Goal: Information Seeking & Learning: Learn about a topic

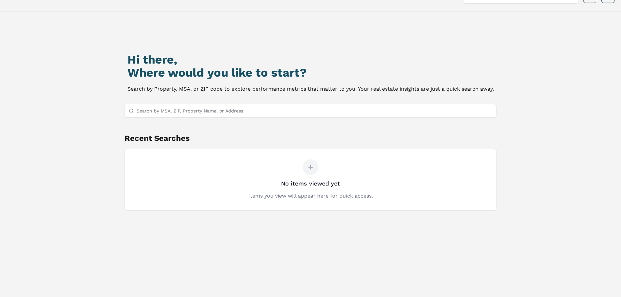
scroll to position [33, 0]
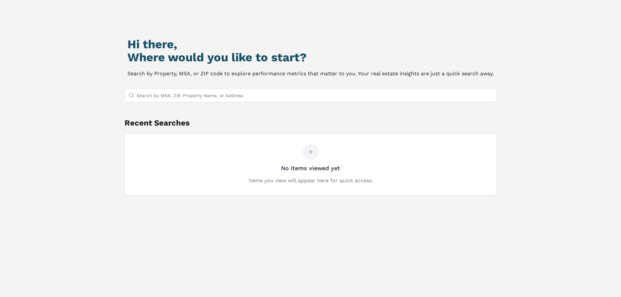
click at [213, 93] on input "Search by MSA, ZIP, Property Name, or Address" at bounding box center [314, 95] width 356 height 13
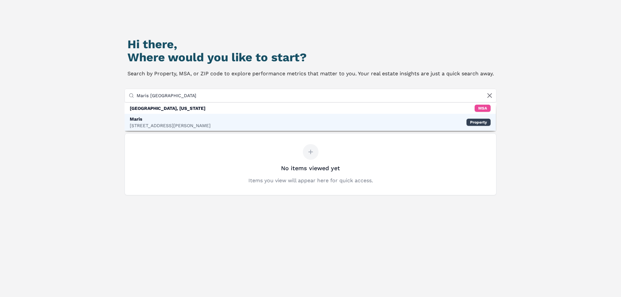
type input "Maris [GEOGRAPHIC_DATA]"
click at [164, 123] on div "[STREET_ADDRESS][PERSON_NAME]" at bounding box center [170, 125] width 81 height 7
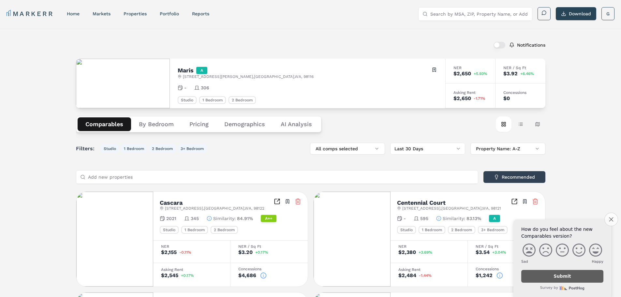
click at [610, 218] on icon "Close survey" at bounding box center [610, 219] width 4 height 4
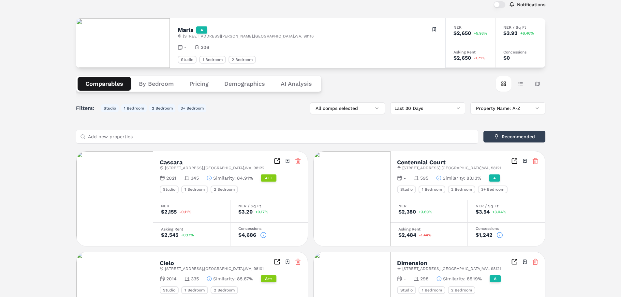
scroll to position [33, 0]
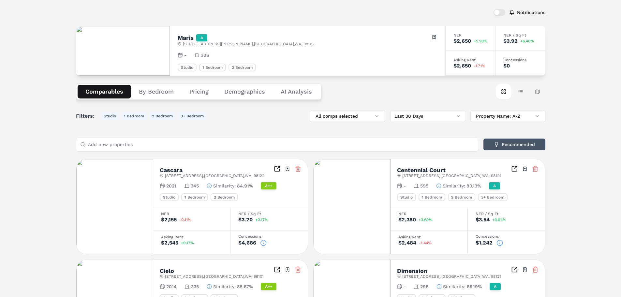
click at [510, 143] on button "Recommended" at bounding box center [514, 144] width 62 height 12
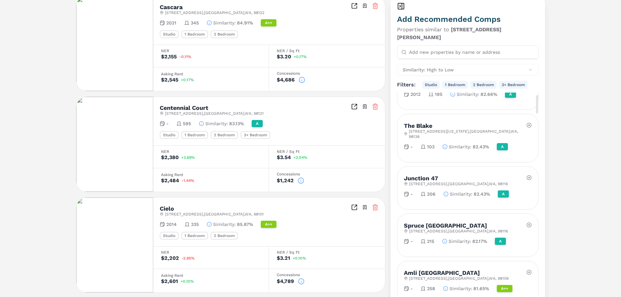
click at [529, 172] on div at bounding box center [528, 178] width 5 height 12
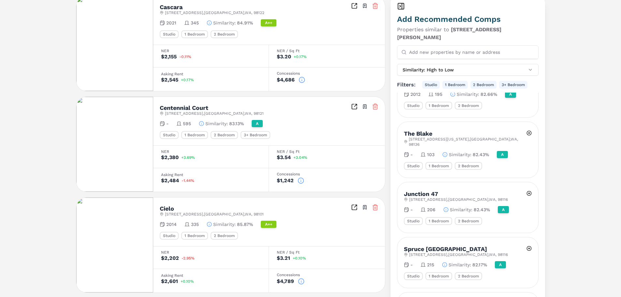
click at [375, 206] on icon at bounding box center [375, 207] width 7 height 7
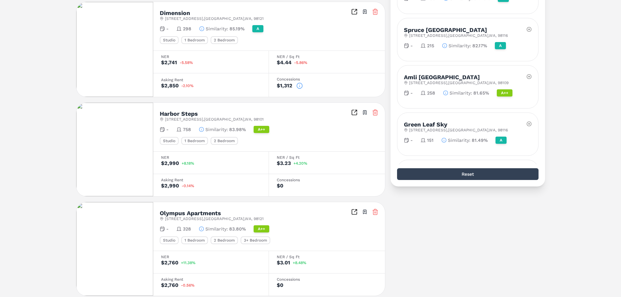
scroll to position [88, 0]
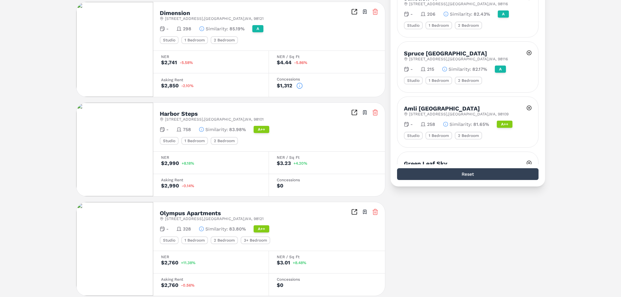
click at [375, 113] on icon at bounding box center [375, 112] width 7 height 7
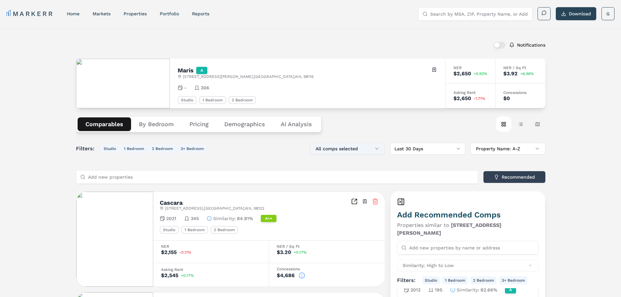
scroll to position [143, 0]
click at [338, 148] on button "All comps selected" at bounding box center [347, 149] width 75 height 12
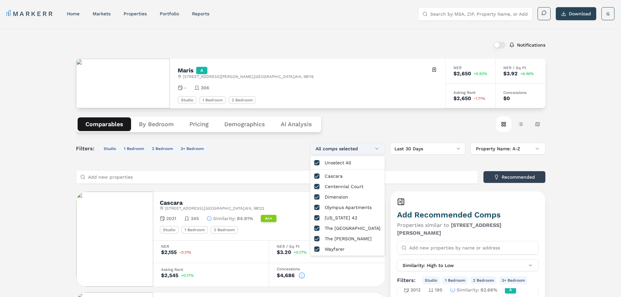
click at [351, 149] on button "All comps selected" at bounding box center [347, 149] width 75 height 12
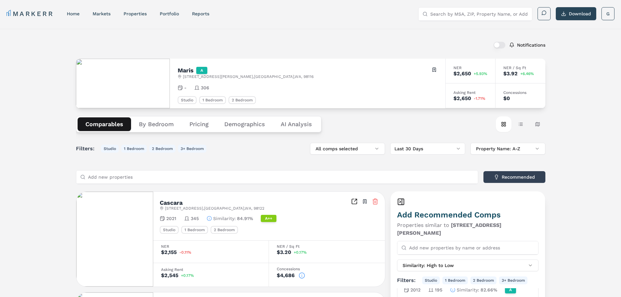
click at [196, 128] on button "Pricing" at bounding box center [198, 124] width 35 height 14
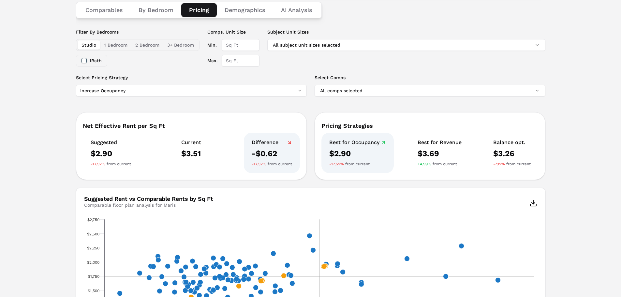
scroll to position [130, 0]
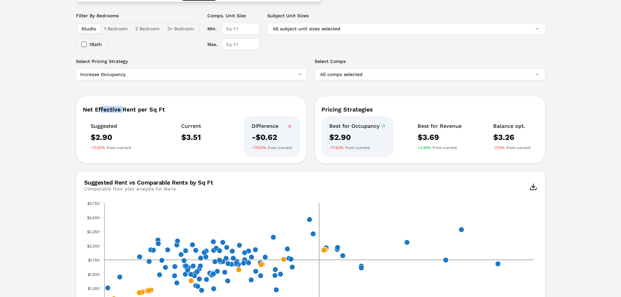
drag, startPoint x: 122, startPoint y: 108, endPoint x: 132, endPoint y: 110, distance: 9.3
click at [129, 109] on div "Net Effective Rent per Sq Ft" at bounding box center [191, 110] width 217 height 6
drag, startPoint x: 107, startPoint y: 128, endPoint x: 111, endPoint y: 127, distance: 4.3
click at [107, 128] on div "Suggested" at bounding box center [111, 126] width 40 height 7
drag, startPoint x: 184, startPoint y: 129, endPoint x: 193, endPoint y: 139, distance: 13.2
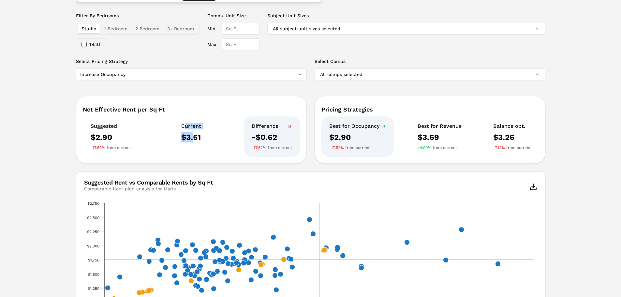
click at [193, 138] on div "Current $3.51" at bounding box center [191, 136] width 36 height 40
click at [188, 139] on div "$3.51" at bounding box center [191, 137] width 20 height 10
drag, startPoint x: 269, startPoint y: 138, endPoint x: 256, endPoint y: 127, distance: 17.1
click at [256, 127] on div "Difference -$0.62 -17.52% from current" at bounding box center [272, 136] width 56 height 40
click at [99, 135] on div "$2.90" at bounding box center [111, 137] width 40 height 10
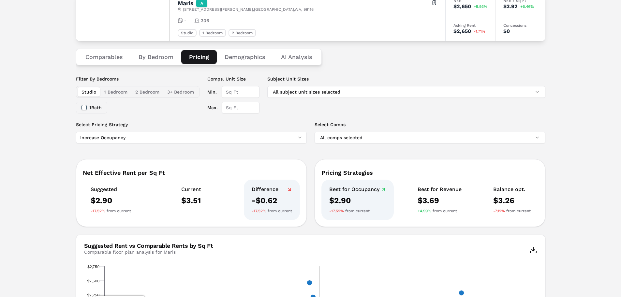
scroll to position [65, 0]
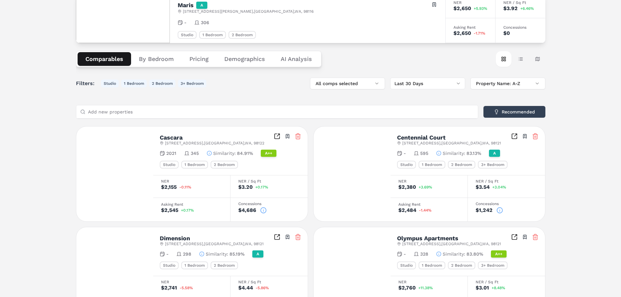
click at [109, 61] on button "Comparables" at bounding box center [104, 59] width 53 height 14
click at [525, 113] on button "Recommended" at bounding box center [514, 112] width 62 height 12
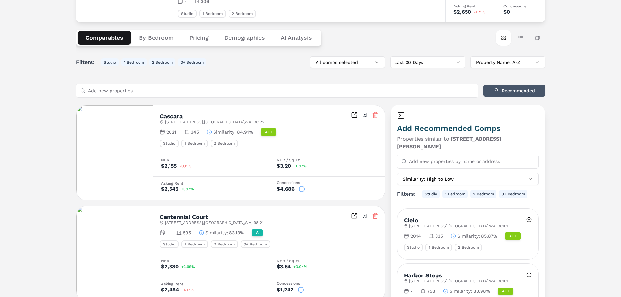
scroll to position [98, 0]
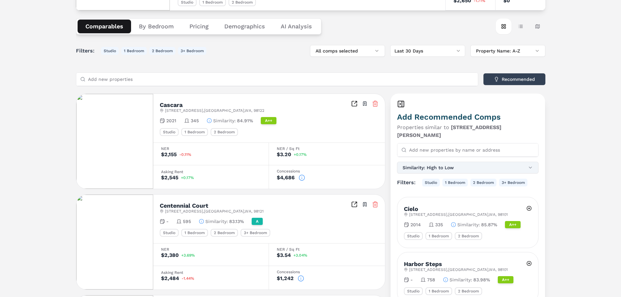
click at [456, 162] on button "Similarity: High to Low" at bounding box center [468, 168] width 142 height 12
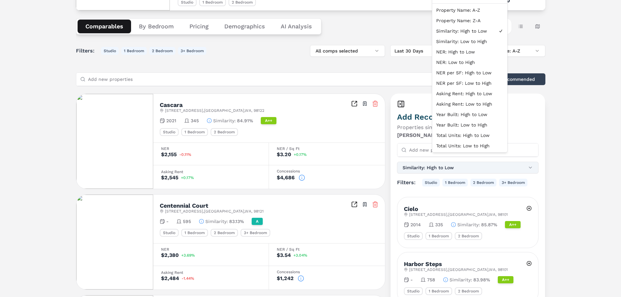
click at [467, 162] on button "Similarity: High to Low" at bounding box center [468, 168] width 142 height 12
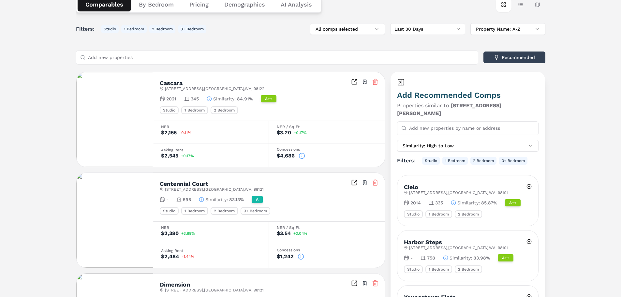
scroll to position [130, 0]
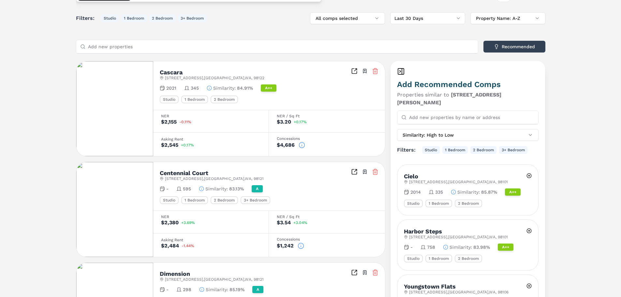
click at [540, 131] on div "Add Recommended Comps Properties similar to 4722 Fauntleroy Way SW Add new prop…" at bounding box center [467, 254] width 155 height 386
click at [376, 70] on icon at bounding box center [375, 71] width 7 height 7
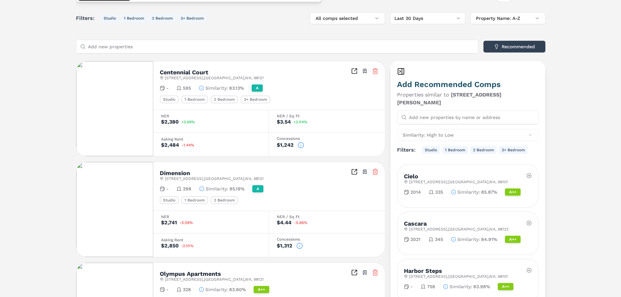
click at [376, 71] on icon at bounding box center [375, 71] width 7 height 7
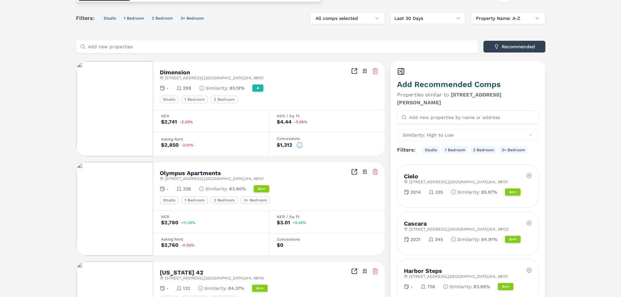
click at [377, 71] on icon at bounding box center [375, 71] width 4 height 4
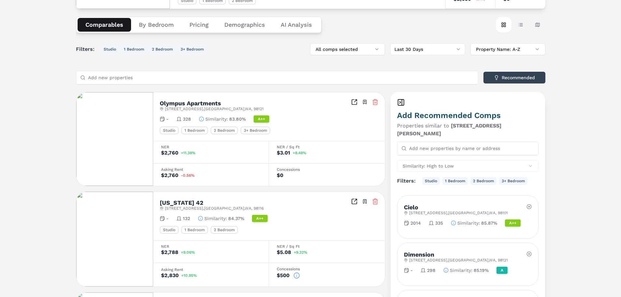
scroll to position [33, 0]
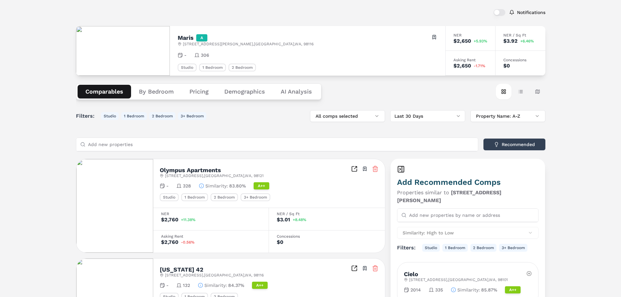
click at [457, 150] on input "Add new properties" at bounding box center [281, 144] width 386 height 13
click at [367, 121] on button "All comps selected" at bounding box center [347, 116] width 75 height 12
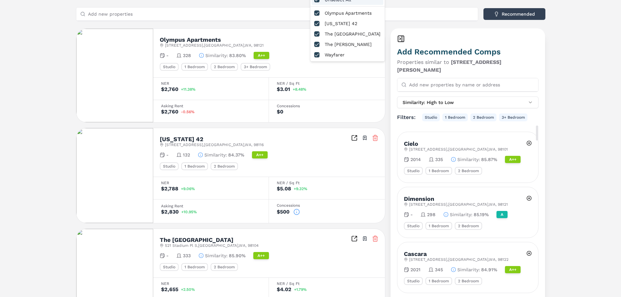
click at [553, 121] on div "Notifications Maris A 4722 Fauntleroy Way SW , Seattle , WA , 98116 Toggle port…" at bounding box center [310, 202] width 621 height 672
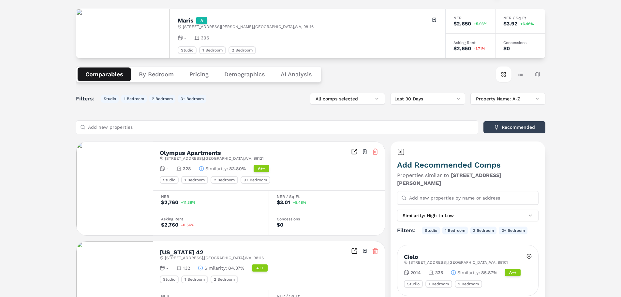
scroll to position [0, 0]
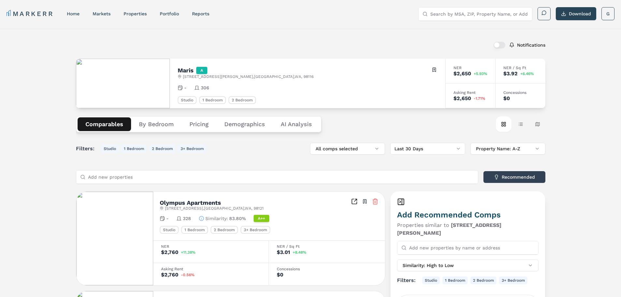
click at [92, 124] on button "Comparables" at bounding box center [104, 124] width 53 height 14
click at [144, 118] on button "By Bedroom" at bounding box center [156, 124] width 50 height 14
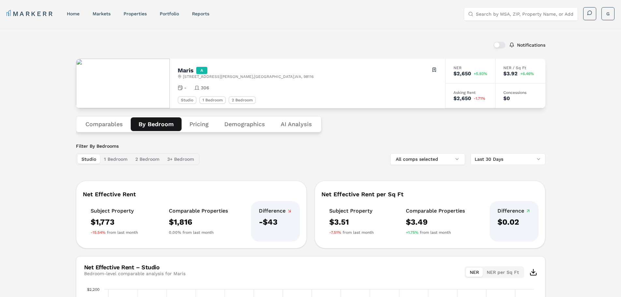
click at [103, 128] on button "Comparables" at bounding box center [104, 124] width 53 height 14
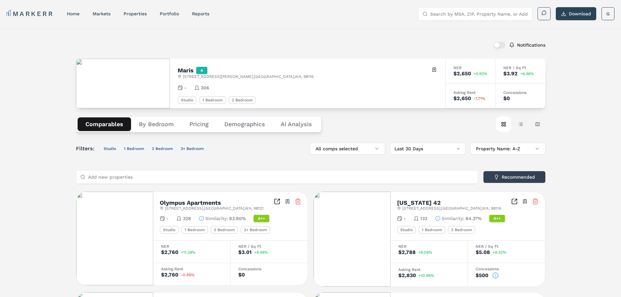
click at [298, 200] on icon at bounding box center [297, 201] width 7 height 7
click at [297, 200] on icon at bounding box center [297, 201] width 7 height 7
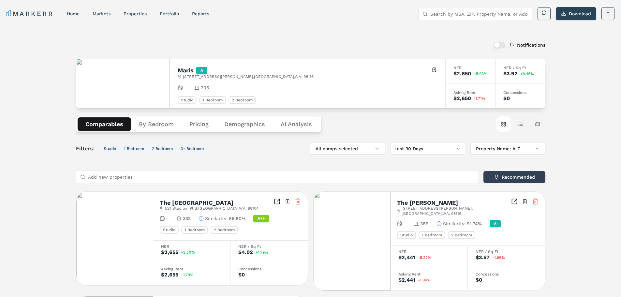
click at [297, 200] on icon at bounding box center [297, 201] width 7 height 7
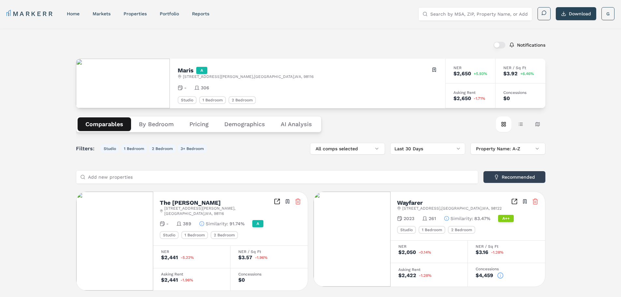
click at [536, 200] on icon at bounding box center [535, 201] width 7 height 7
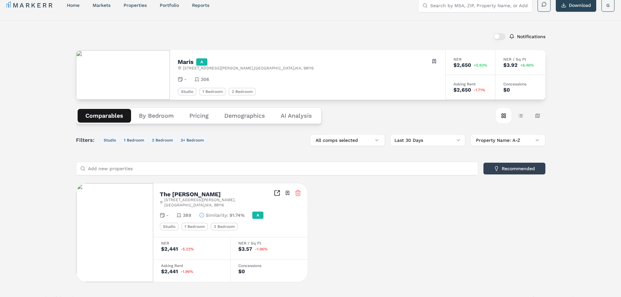
scroll to position [13, 0]
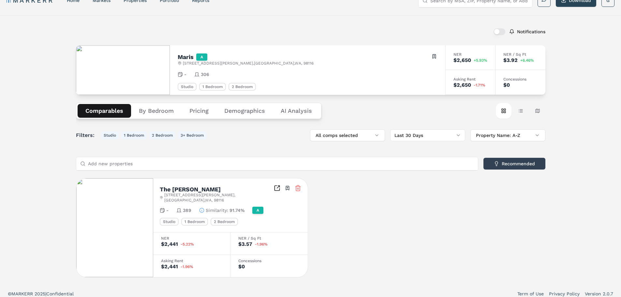
drag, startPoint x: 154, startPoint y: 167, endPoint x: 177, endPoint y: 161, distance: 23.2
click at [154, 167] on input "Add new properties" at bounding box center [281, 163] width 386 height 13
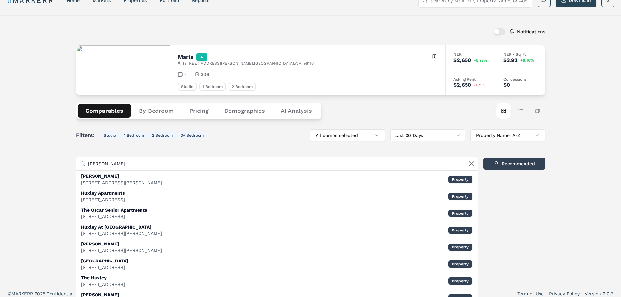
drag, startPoint x: 114, startPoint y: 165, endPoint x: -16, endPoint y: 159, distance: 130.5
click at [0, 159] on html "MARKERR home markets properties Portfolio reports Search by MSA, ZIP, Property …" at bounding box center [310, 144] width 621 height 315
paste input "4754 Fauntleroy Wy SW, Seattle, WA 98116"
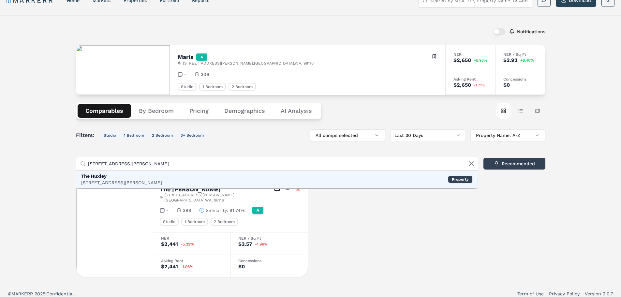
click at [101, 177] on div "The Huxley" at bounding box center [121, 176] width 81 height 7
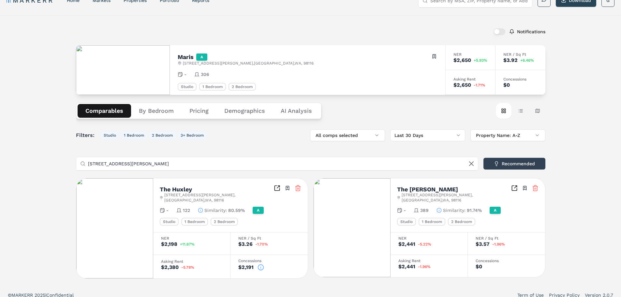
click at [186, 163] on input "4754 Fauntleroy Wy SW, Seattle, WA 98116" at bounding box center [281, 163] width 386 height 13
paste input "205 SW Genesee St"
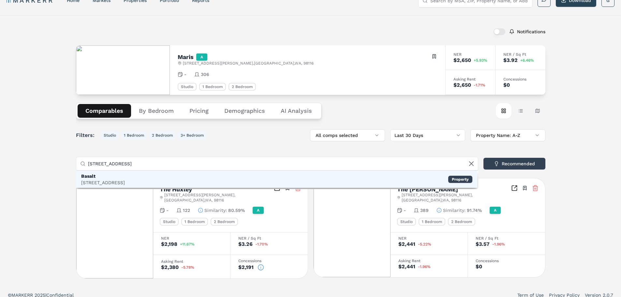
click at [125, 177] on div "Basalt" at bounding box center [103, 176] width 44 height 7
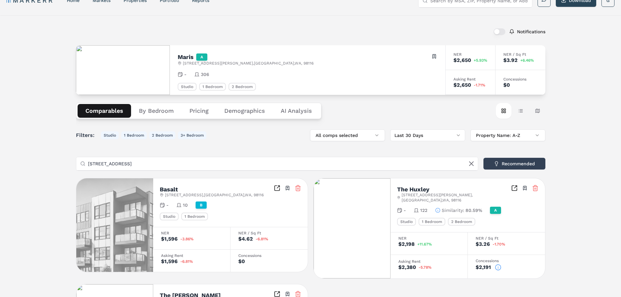
click at [177, 161] on input "4205 SW Genesee St, Seattle, WA 98116" at bounding box center [281, 163] width 386 height 13
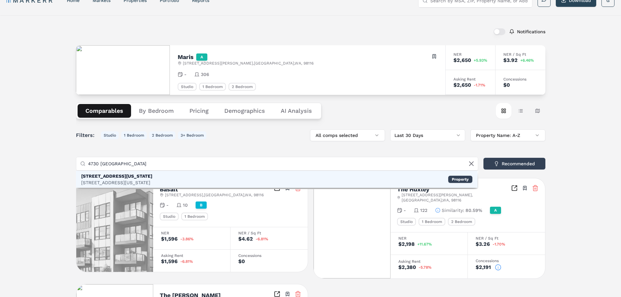
click at [167, 176] on div "4730 California Avenue Sw 4730 California Ave SW, Seattle, WA Property" at bounding box center [276, 179] width 401 height 17
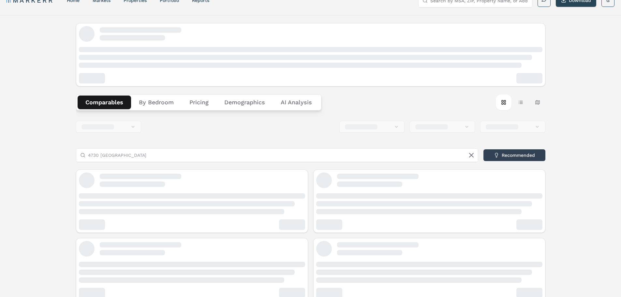
click at [125, 162] on input "4730 cali" at bounding box center [281, 155] width 386 height 13
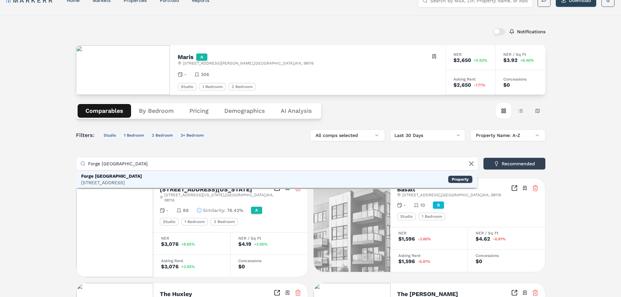
click at [112, 178] on div "Forge West Seattle" at bounding box center [111, 176] width 61 height 7
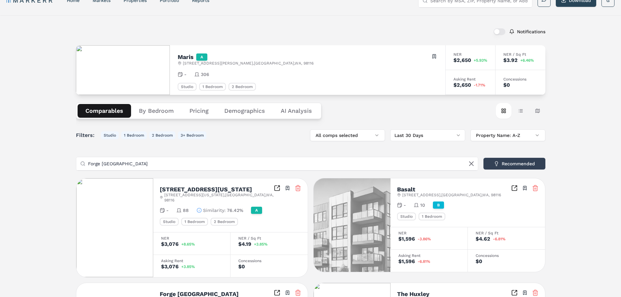
click at [149, 164] on input "Forge west seattle" at bounding box center [281, 163] width 386 height 13
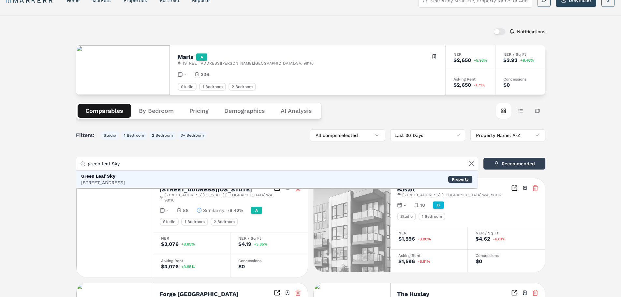
click at [125, 178] on div "Green Leaf Sky" at bounding box center [103, 176] width 44 height 7
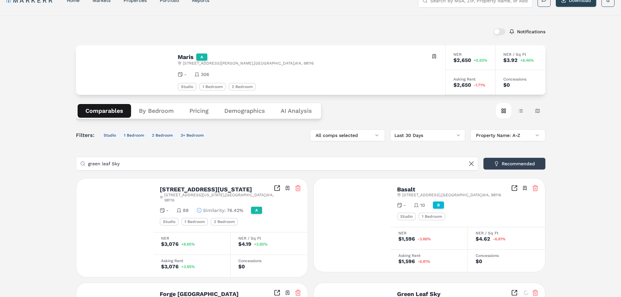
drag, startPoint x: 134, startPoint y: 165, endPoint x: -21, endPoint y: 160, distance: 154.8
click at [0, 160] on html "MARKERR home markets properties Portfolio reports Search by MSA, ZIP, Property …" at bounding box center [310, 248] width 621 height 522
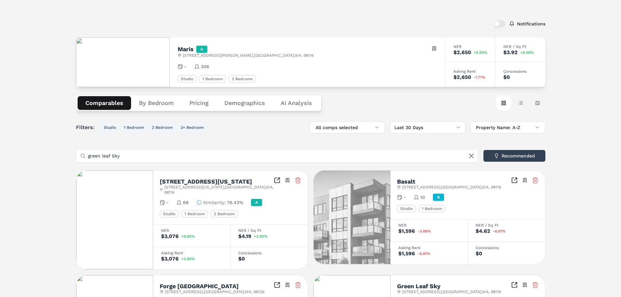
scroll to position [0, 0]
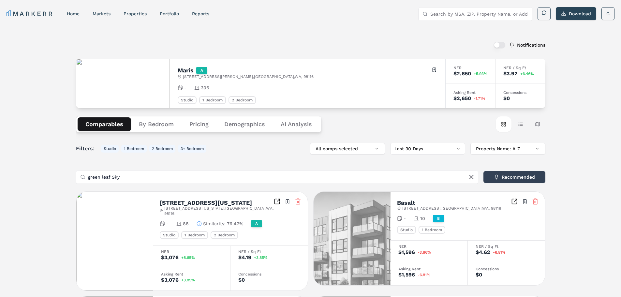
click at [128, 182] on input "green leaf Sky" at bounding box center [281, 176] width 386 height 13
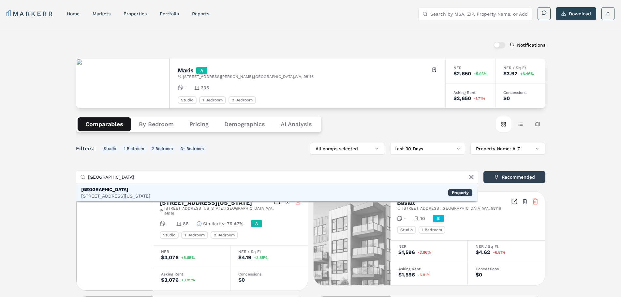
click at [127, 191] on div "Admiral Station" at bounding box center [115, 189] width 69 height 7
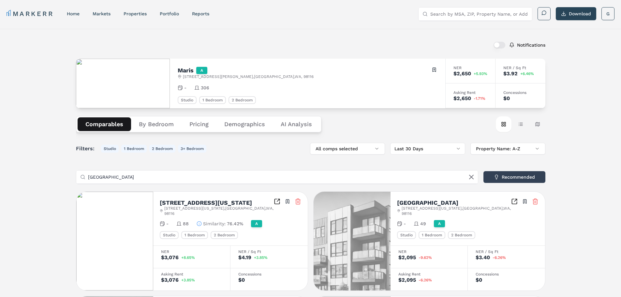
click at [129, 178] on input "Admiral station" at bounding box center [281, 176] width 386 height 13
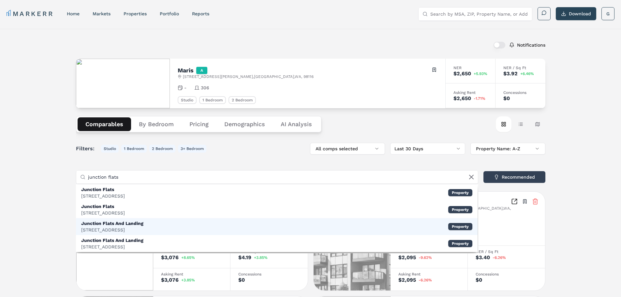
type input "junction flats"
click at [102, 227] on div "4417 42nd Ave SW, Seattle, WA" at bounding box center [112, 229] width 62 height 7
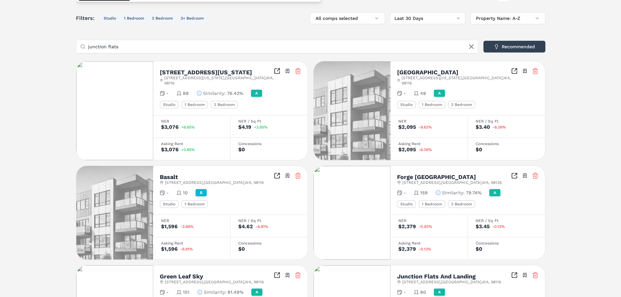
scroll to position [65, 0]
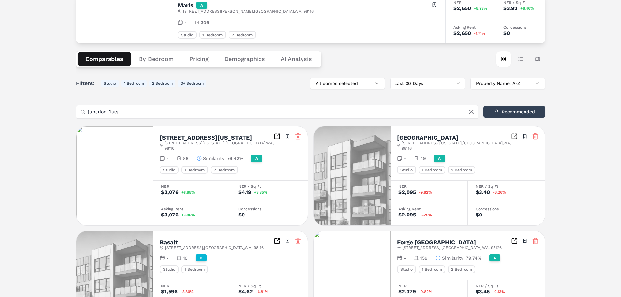
click at [245, 132] on div "4730 California Avenue Sw 4730 California Ave SW , Seattle , WA , 98116 Toggle …" at bounding box center [230, 153] width 154 height 54
click at [197, 61] on button "Pricing" at bounding box center [198, 59] width 35 height 14
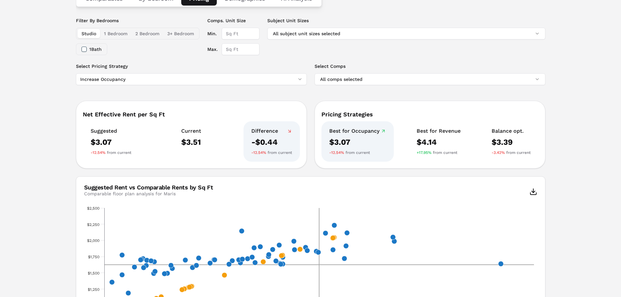
scroll to position [163, 0]
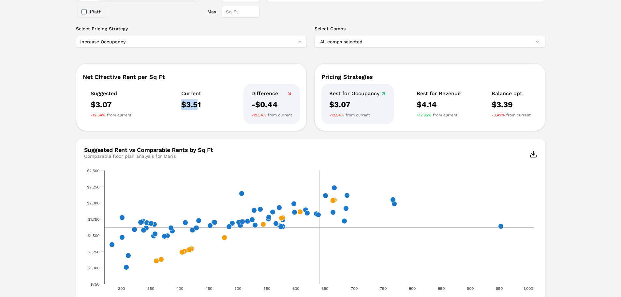
drag, startPoint x: 178, startPoint y: 104, endPoint x: 196, endPoint y: 103, distance: 17.9
click at [196, 103] on div "Current $3.51" at bounding box center [191, 104] width 36 height 40
click at [198, 103] on div "$3.51" at bounding box center [191, 104] width 20 height 10
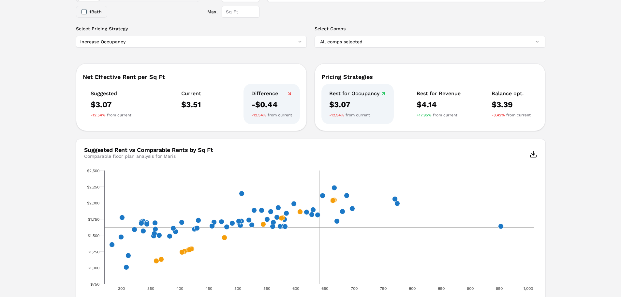
scroll to position [98, 0]
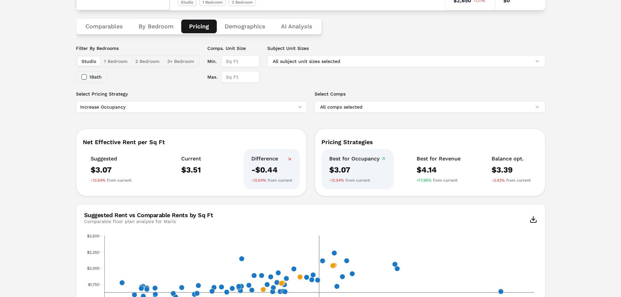
click at [228, 113] on div "Select Pricing Strategy Increase Occupancy Select Comps All comps selected" at bounding box center [310, 106] width 469 height 30
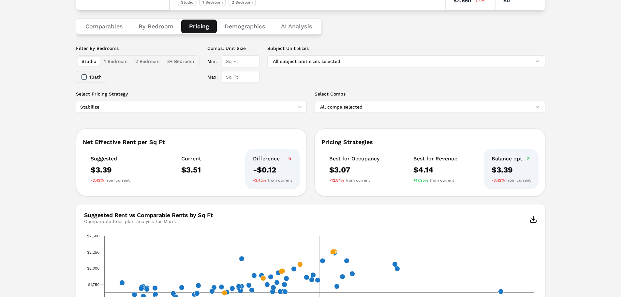
click at [126, 122] on div "Net Effective Rent per Sq Ft Suggested $3.39 -3.42% from current Current $3.51 …" at bounding box center [310, 162] width 469 height 83
click at [348, 108] on button "All comps selected" at bounding box center [429, 107] width 231 height 12
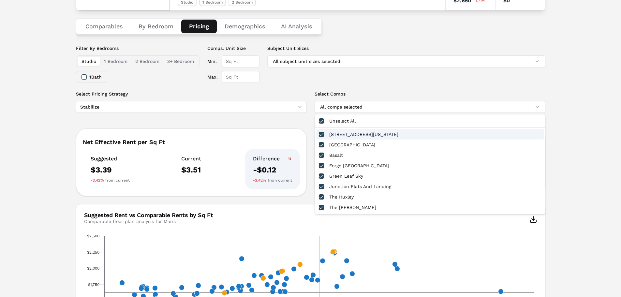
click at [320, 134] on button "button" at bounding box center [321, 134] width 5 height 5
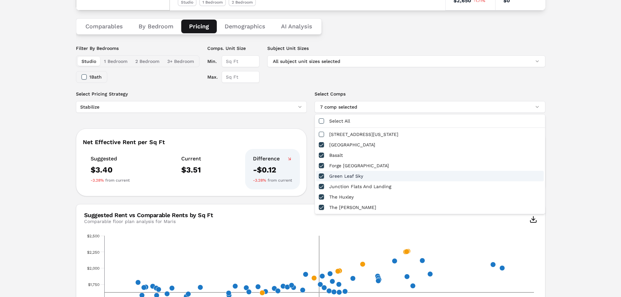
click at [321, 176] on button "button" at bounding box center [321, 175] width 5 height 5
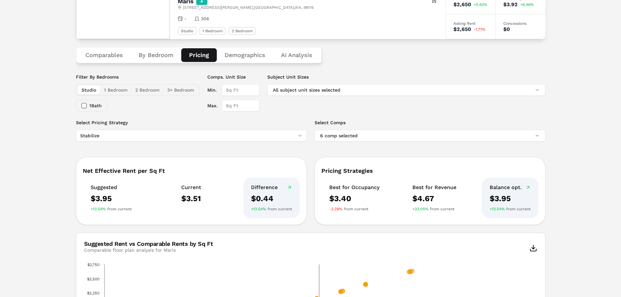
scroll to position [33, 0]
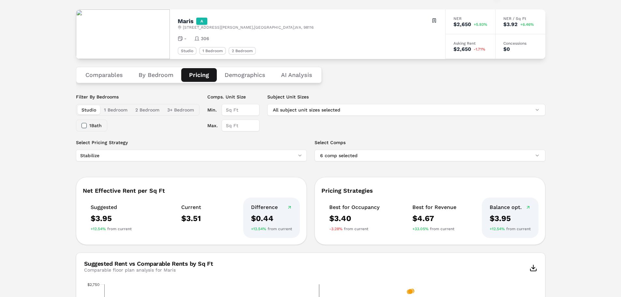
scroll to position [65, 0]
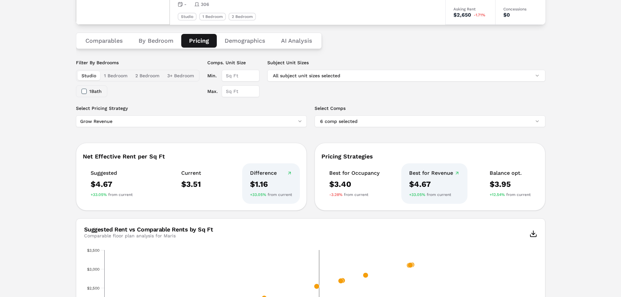
scroll to position [98, 0]
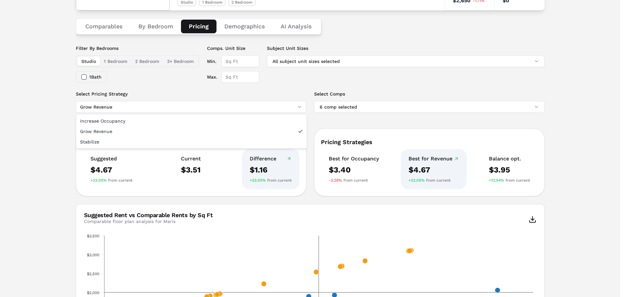
drag, startPoint x: 111, startPoint y: 132, endPoint x: 100, endPoint y: 143, distance: 14.7
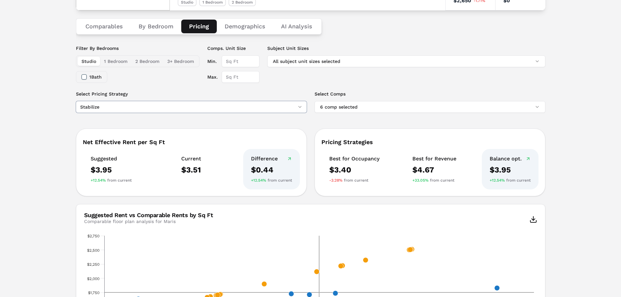
click at [100, 143] on div "Net Effective Rent per Sq Ft" at bounding box center [191, 142] width 217 height 6
click at [132, 114] on div "Select Pricing Strategy Stabilize Select Comps 6 comp selected" at bounding box center [310, 106] width 469 height 30
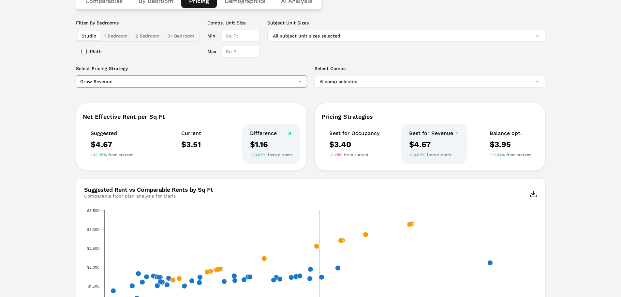
scroll to position [163, 0]
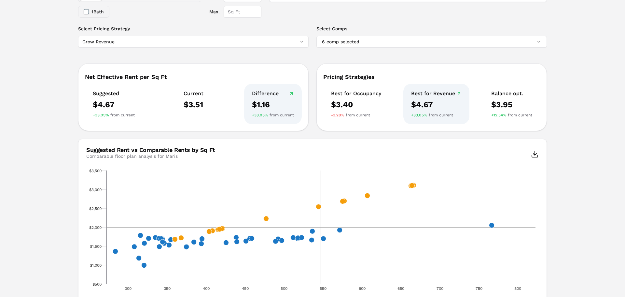
click at [130, 44] on html "MARKERR home markets properties Portfolio reports Search by MSA, ZIP, Property …" at bounding box center [312, 302] width 625 height 930
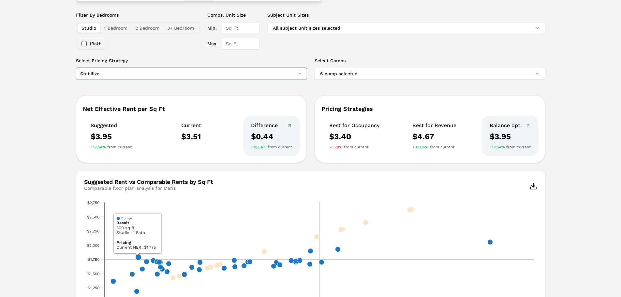
scroll to position [130, 0]
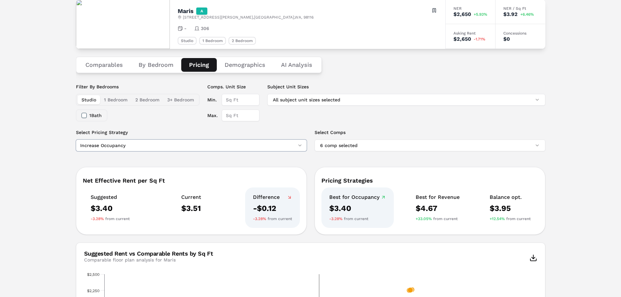
scroll to position [0, 0]
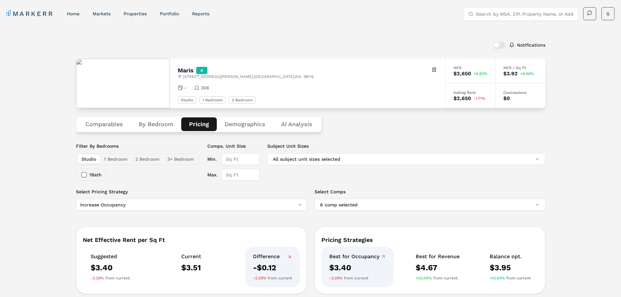
click at [116, 159] on button "1 Bedroom" at bounding box center [115, 158] width 31 height 9
click at [142, 159] on button "2 Bedroom" at bounding box center [147, 158] width 32 height 9
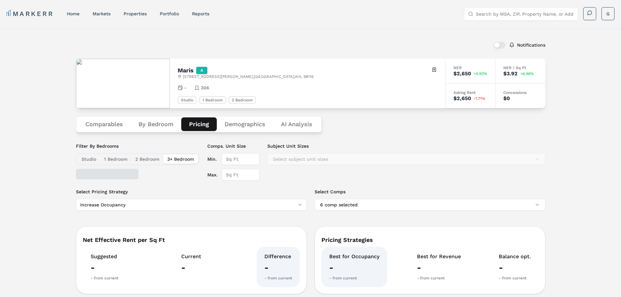
click at [184, 158] on button "3+ Bedroom" at bounding box center [180, 158] width 35 height 9
click at [90, 158] on button "Studio" at bounding box center [89, 158] width 22 height 9
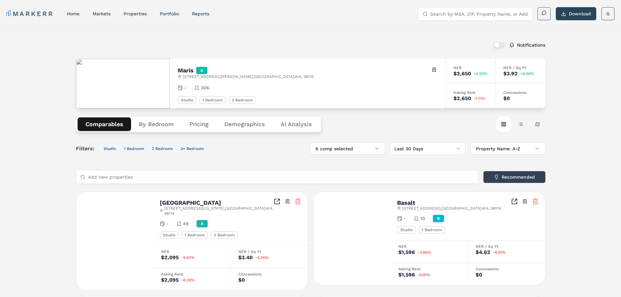
click at [114, 126] on button "Comparables" at bounding box center [104, 124] width 53 height 14
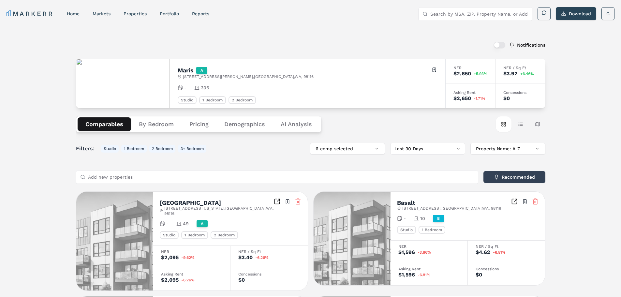
click at [52, 150] on div "Notifications Maris A 4722 Fauntleroy Way SW , Seattle , WA , 98116 Toggle port…" at bounding box center [310, 267] width 621 height 476
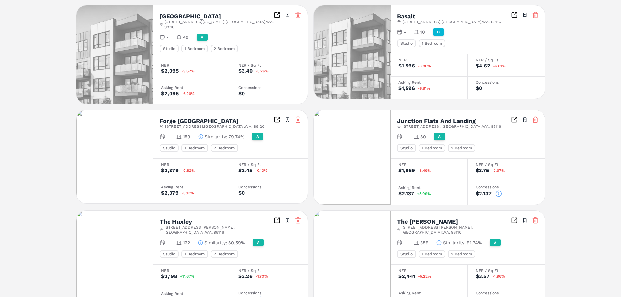
scroll to position [215, 0]
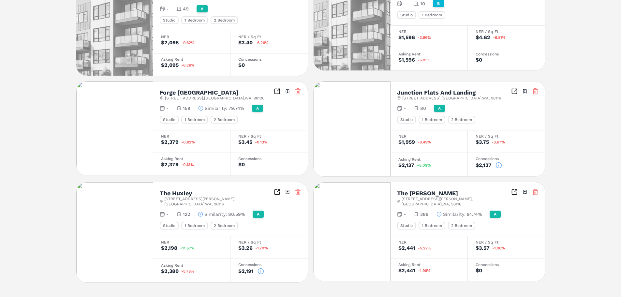
drag, startPoint x: 259, startPoint y: 190, endPoint x: 258, endPoint y: 183, distance: 7.0
click at [258, 183] on div "The Huxley 4754 Fauntleroy Way SW , Seattle , WA , 98116 Toggle portfolio menu …" at bounding box center [230, 209] width 154 height 54
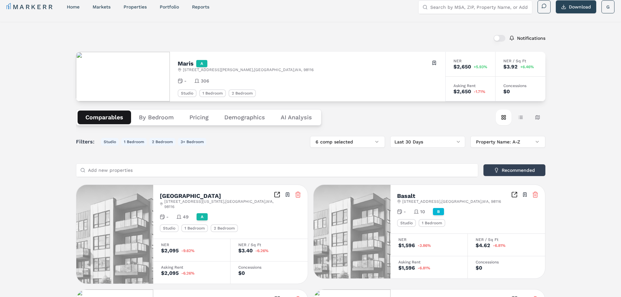
scroll to position [0, 0]
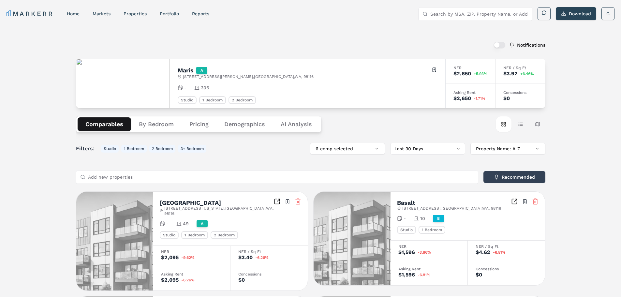
click at [265, 128] on button "Demographics" at bounding box center [244, 124] width 56 height 14
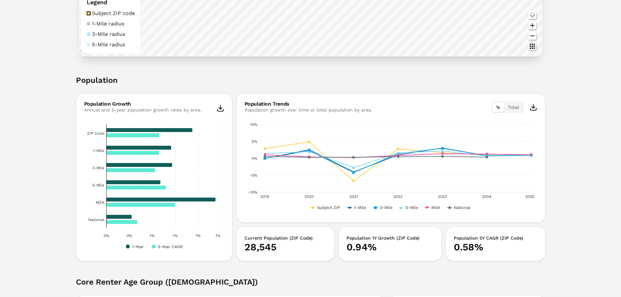
scroll to position [261, 0]
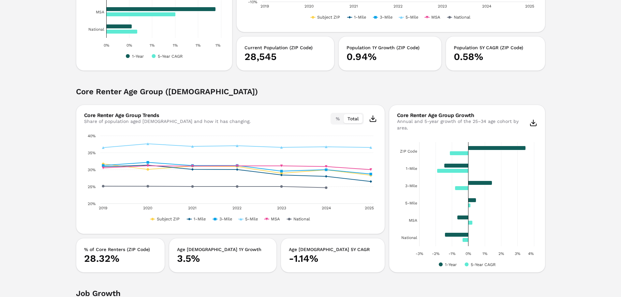
scroll to position [456, 0]
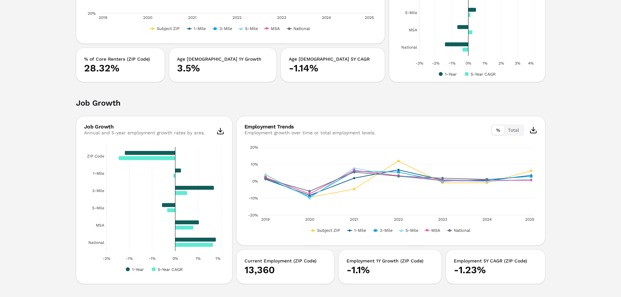
scroll to position [0, 0]
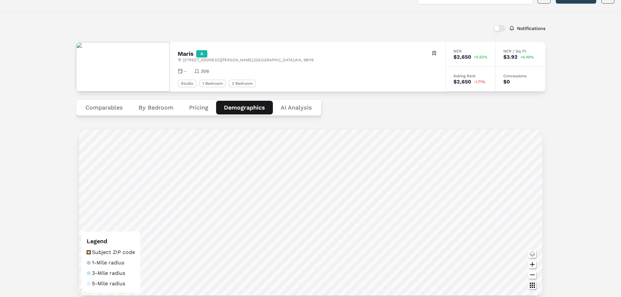
drag, startPoint x: 45, startPoint y: 216, endPoint x: 37, endPoint y: 97, distance: 119.8
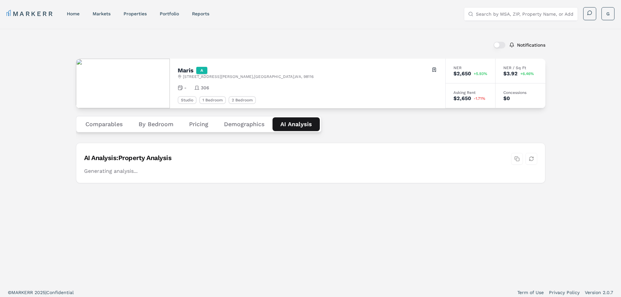
click at [302, 124] on Analysis "AI Analysis" at bounding box center [295, 124] width 47 height 14
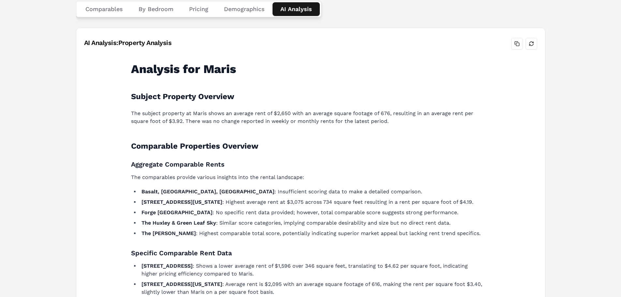
scroll to position [130, 0]
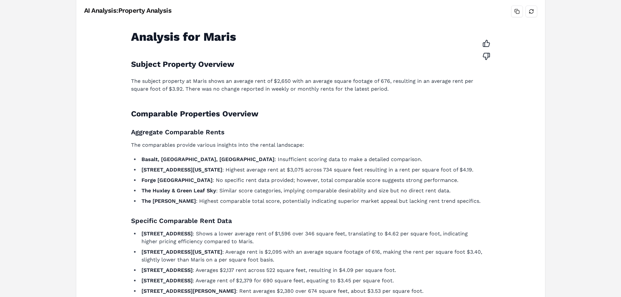
drag, startPoint x: 522, startPoint y: 106, endPoint x: 516, endPoint y: 116, distance: 11.6
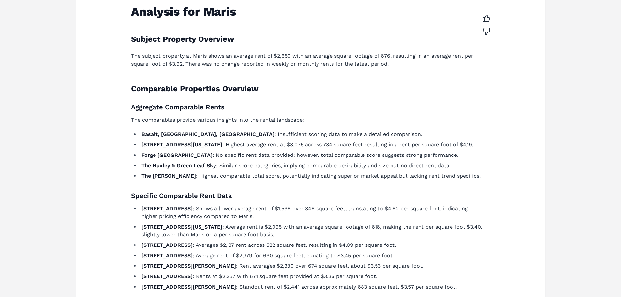
scroll to position [216, 0]
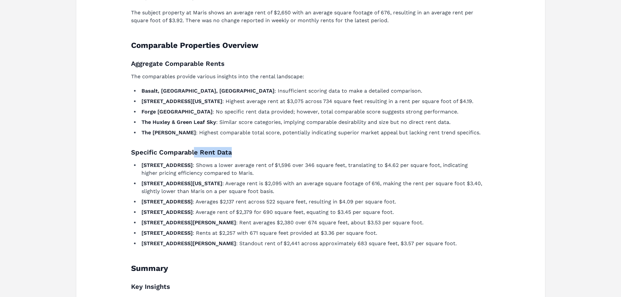
drag, startPoint x: 212, startPoint y: 133, endPoint x: 289, endPoint y: 138, distance: 77.1
click at [289, 138] on div "Analysis for Maris Subject Property Overview The subject property at Maris show…" at bounding box center [310, 186] width 369 height 459
click at [298, 130] on li "The Whittaker : Highest comparable total score, potentially indicating superior…" at bounding box center [310, 133] width 343 height 8
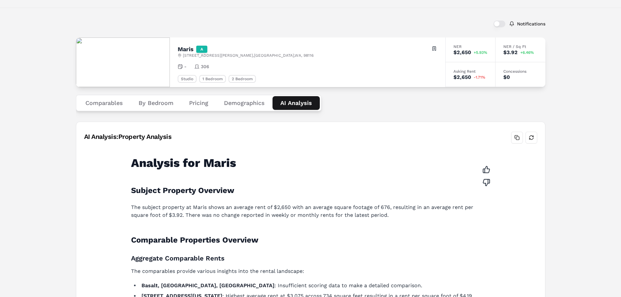
scroll to position [33, 0]
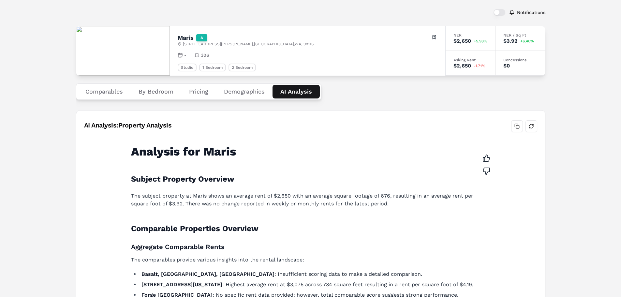
click at [238, 89] on button "Demographics" at bounding box center [244, 92] width 56 height 14
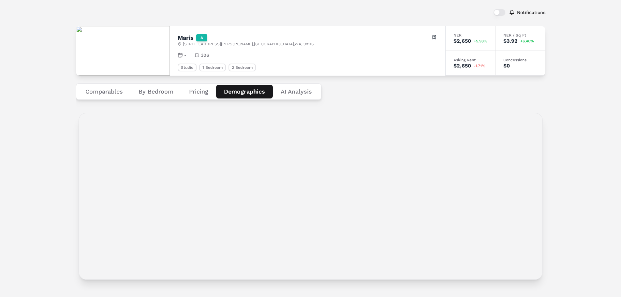
click at [197, 92] on button "Pricing" at bounding box center [198, 92] width 35 height 14
click at [152, 91] on button "By Bedroom" at bounding box center [156, 92] width 50 height 14
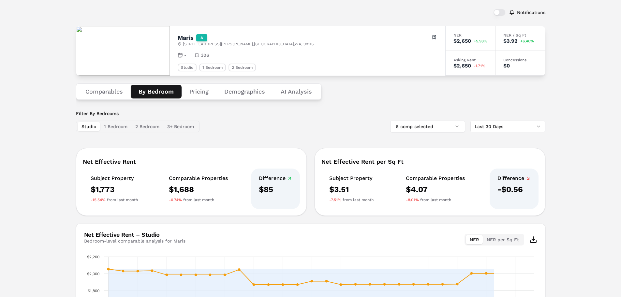
click at [113, 93] on button "Comparables" at bounding box center [104, 92] width 53 height 14
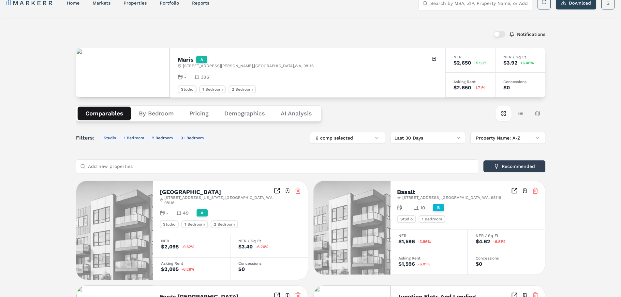
scroll to position [0, 0]
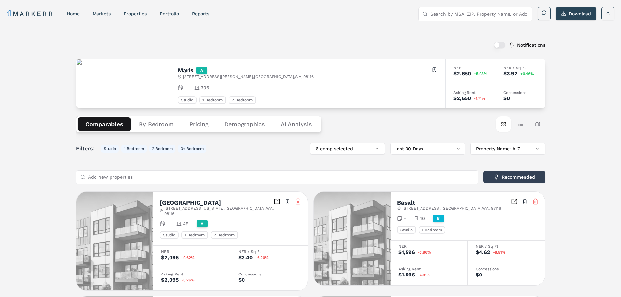
click at [262, 74] on div "Maris A" at bounding box center [246, 70] width 136 height 7
click at [353, 104] on div "Maris A 4722 Fauntleroy Way SW , Seattle , WA , 98116 Toggle portfolio menu - 3…" at bounding box center [307, 84] width 275 height 50
click at [513, 124] on button "Table view" at bounding box center [520, 124] width 16 height 16
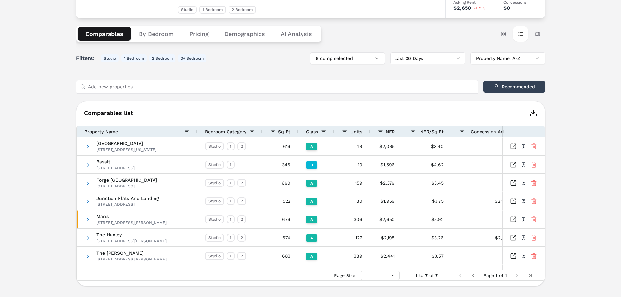
scroll to position [98, 0]
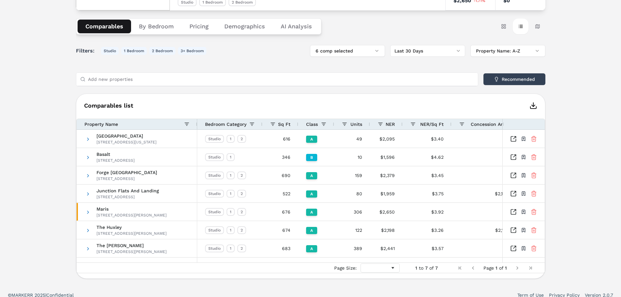
drag, startPoint x: 435, startPoint y: 124, endPoint x: 429, endPoint y: 123, distance: 6.3
click at [429, 123] on span "NER/Sq Ft" at bounding box center [431, 123] width 23 height 5
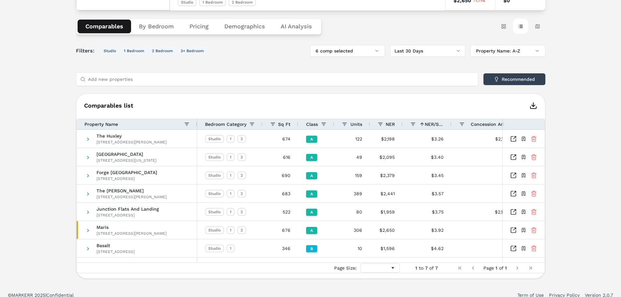
click at [429, 123] on span "NER/Sq Ft" at bounding box center [433, 123] width 19 height 5
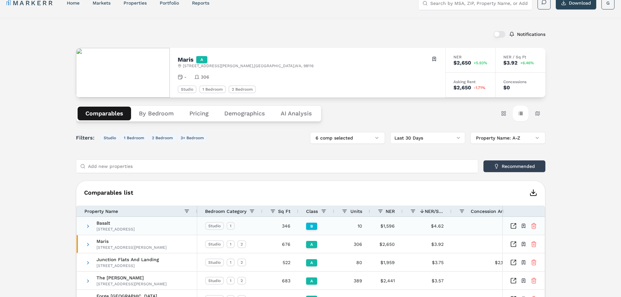
scroll to position [0, 0]
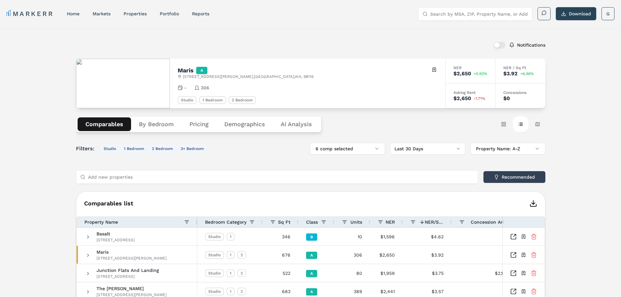
click at [81, 149] on span "Filters:" at bounding box center [87, 149] width 22 height 8
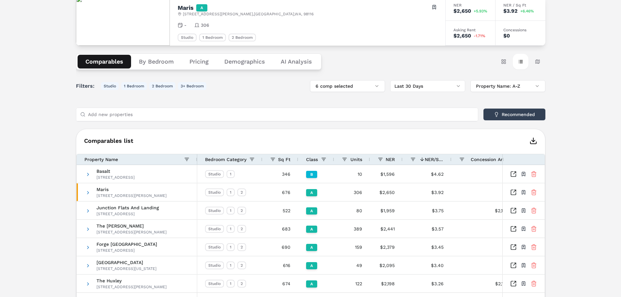
scroll to position [65, 0]
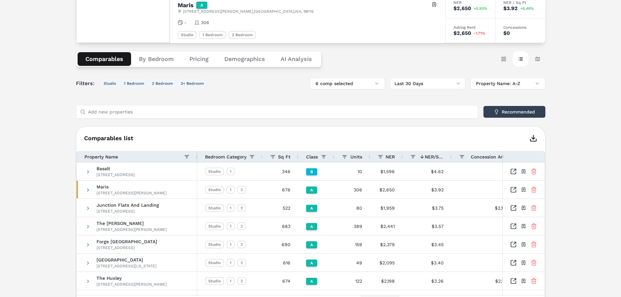
click at [146, 157] on div "Property Name" at bounding box center [134, 156] width 100 height 7
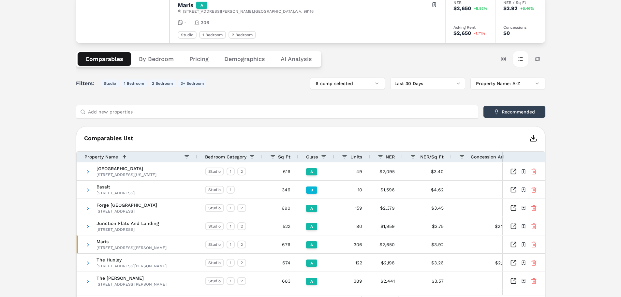
drag, startPoint x: 390, startPoint y: 157, endPoint x: 390, endPoint y: 161, distance: 3.6
drag, startPoint x: 390, startPoint y: 161, endPoint x: 278, endPoint y: 135, distance: 114.6
click at [278, 135] on h6 "Comparables list" at bounding box center [310, 138] width 468 height 8
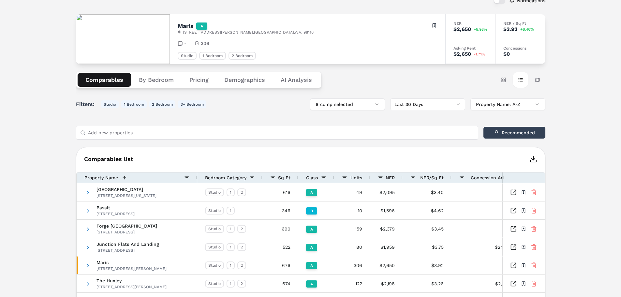
scroll to position [39, 0]
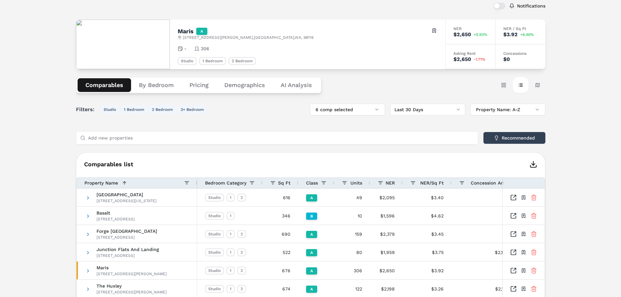
click at [159, 88] on button "By Bedroom" at bounding box center [156, 85] width 50 height 14
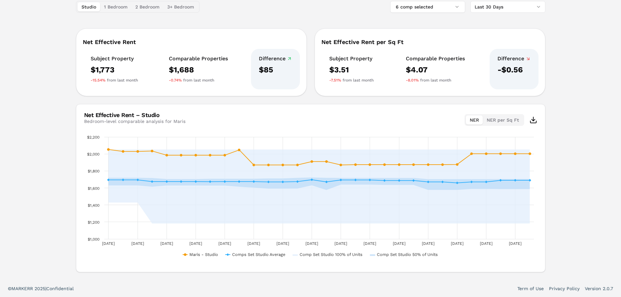
scroll to position [0, 0]
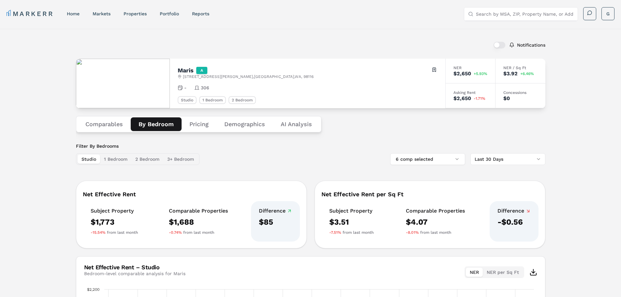
click at [97, 123] on button "Comparables" at bounding box center [104, 124] width 53 height 14
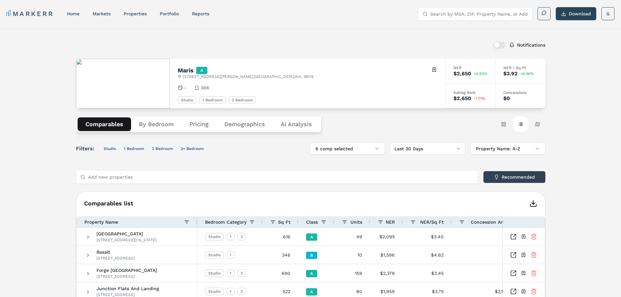
click at [586, 138] on div "Notifications Maris A 4722 Fauntleroy Way SW , Seattle , WA , 98116 Toggle port…" at bounding box center [310, 206] width 621 height 355
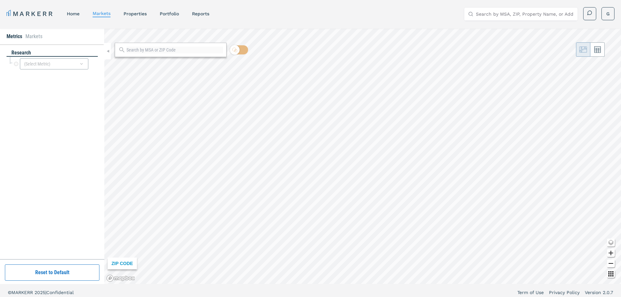
click at [31, 34] on li "Markets" at bounding box center [33, 37] width 17 height 8
click at [15, 37] on li "Metrics" at bounding box center [15, 37] width 16 height 8
click at [55, 74] on div "(Select Metric)" at bounding box center [52, 66] width 91 height 19
click at [49, 67] on div "(Select Metric)" at bounding box center [54, 63] width 68 height 11
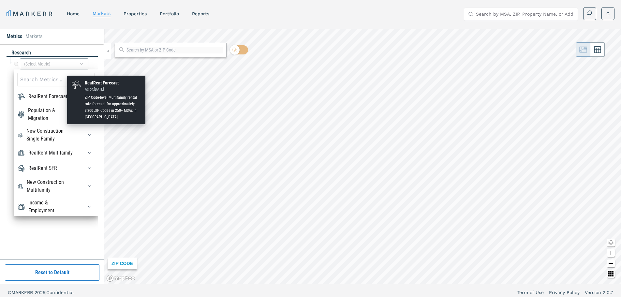
click at [46, 95] on div "RealRent Forecast" at bounding box center [47, 97] width 39 height 8
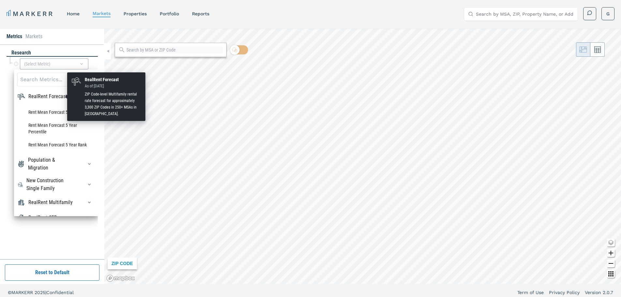
click at [41, 94] on div "RealRent Forecast" at bounding box center [47, 97] width 39 height 8
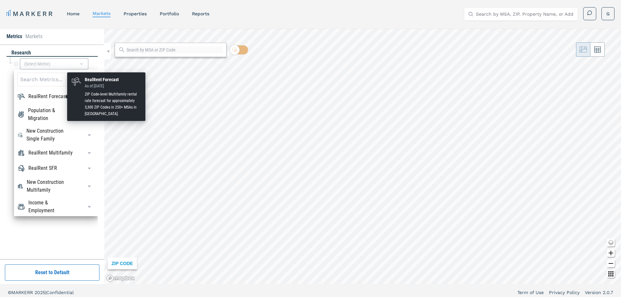
click at [43, 94] on div "RealRent Forecast" at bounding box center [47, 97] width 39 height 8
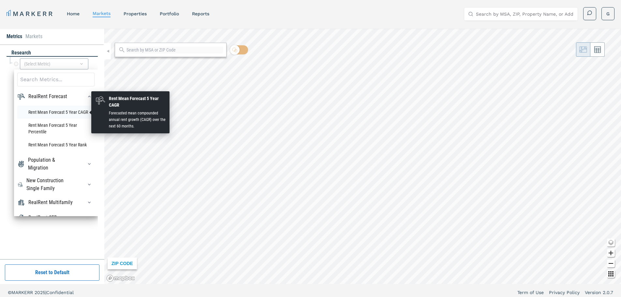
click at [39, 110] on li "Rent Mean Forecast 5 Year CAGR" at bounding box center [55, 112] width 77 height 13
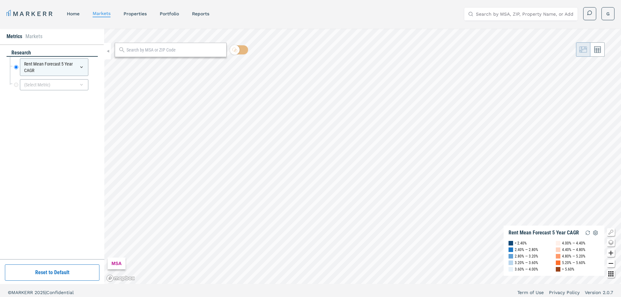
click at [156, 49] on input "text" at bounding box center [174, 50] width 96 height 7
type input "98116"
click at [150, 66] on div "98116, [GEOGRAPHIC_DATA], [US_STATE]" at bounding box center [158, 64] width 76 height 7
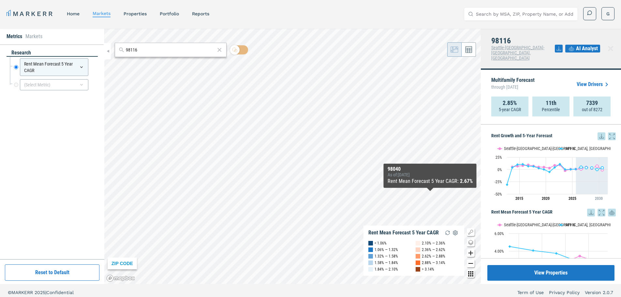
click at [581, 46] on span "AI Analyst" at bounding box center [587, 49] width 22 height 8
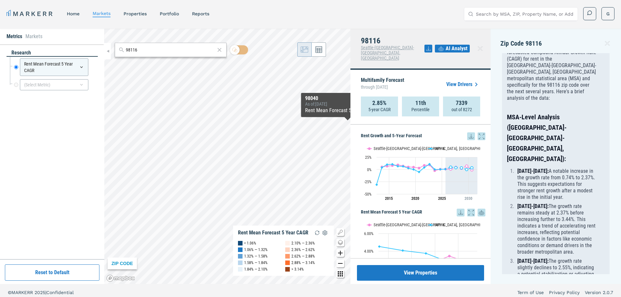
scroll to position [33, 0]
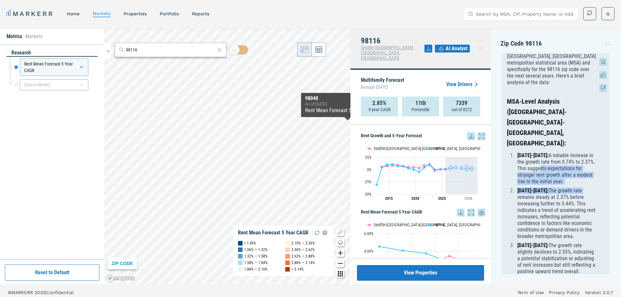
drag, startPoint x: 576, startPoint y: 141, endPoint x: 553, endPoint y: 123, distance: 28.8
click at [552, 152] on ol "[DATE]-[DATE]: A notable increase in the growth rate from 0.74% to 2.37%. This …" at bounding box center [552, 213] width 90 height 122
click at [550, 152] on li "[DATE]-[DATE]: A notable increase in the growth rate from 0.74% to 2.37%. This …" at bounding box center [555, 168] width 81 height 33
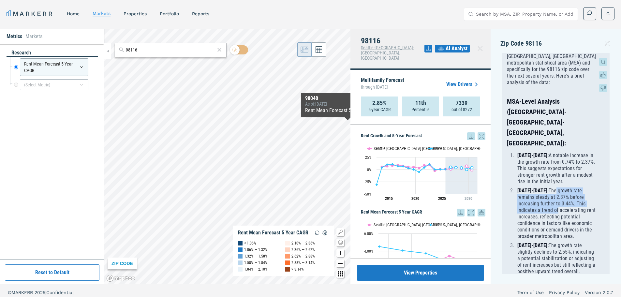
drag, startPoint x: 552, startPoint y: 148, endPoint x: 554, endPoint y: 168, distance: 20.3
click at [555, 187] on li "[DATE]-[DATE]: The growth rate remains steady at 2.37% before increasing furthe…" at bounding box center [555, 213] width 81 height 52
click at [554, 187] on li "[DATE]-[DATE]: The growth rate remains steady at 2.37% before increasing furthe…" at bounding box center [555, 213] width 81 height 52
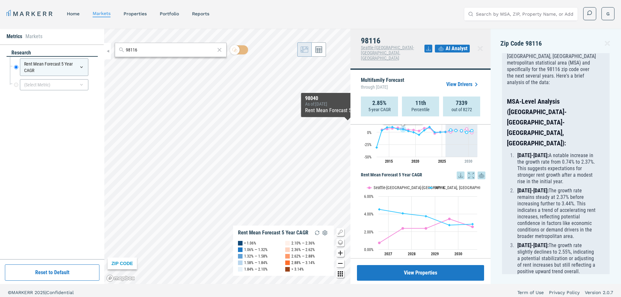
scroll to position [37, 0]
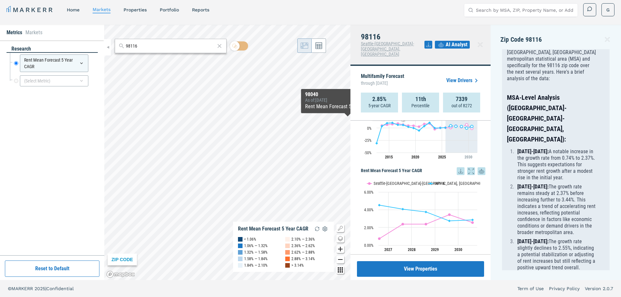
click at [382, 96] on strong "2.85%" at bounding box center [379, 99] width 14 height 7
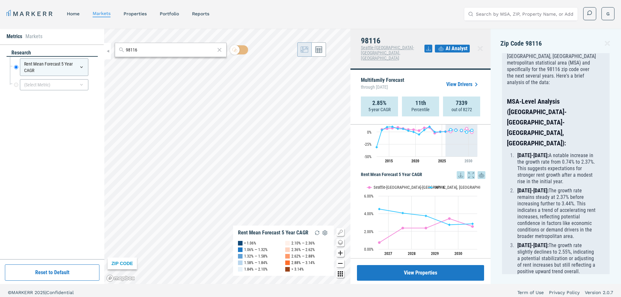
click at [366, 171] on h5 "Rent Mean Forecast 5 Year CAGR" at bounding box center [423, 175] width 124 height 8
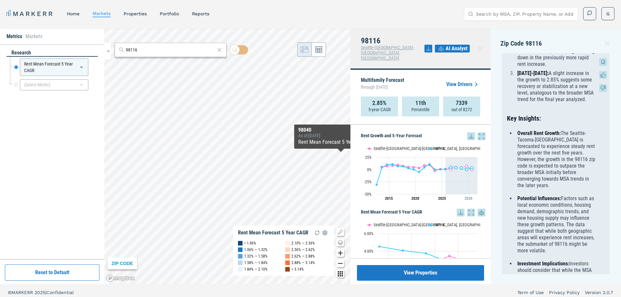
scroll to position [389, 0]
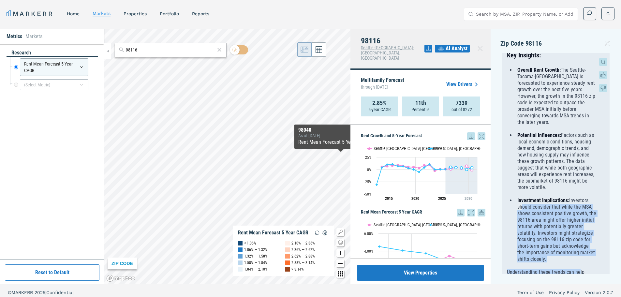
drag, startPoint x: 521, startPoint y: 172, endPoint x: 577, endPoint y: 235, distance: 83.9
click at [564, 223] on p "Investment Implications: Investors should consider that while the MSA shows con…" at bounding box center [556, 229] width 79 height 65
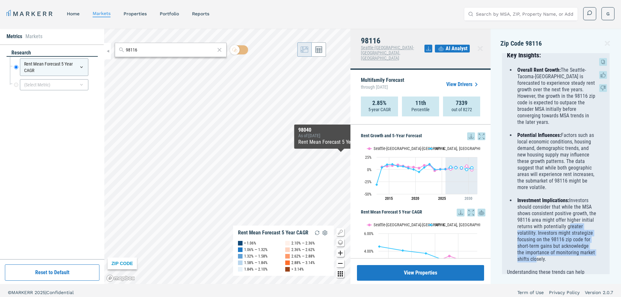
drag, startPoint x: 558, startPoint y: 220, endPoint x: 515, endPoint y: 199, distance: 48.2
click at [515, 199] on li "Investment Implications: Investors should consider that while the MSA shows con…" at bounding box center [555, 229] width 81 height 65
click at [531, 208] on p "Investment Implications: Investors should consider that while the MSA shows con…" at bounding box center [556, 229] width 79 height 65
drag, startPoint x: 517, startPoint y: 207, endPoint x: 571, endPoint y: 229, distance: 58.7
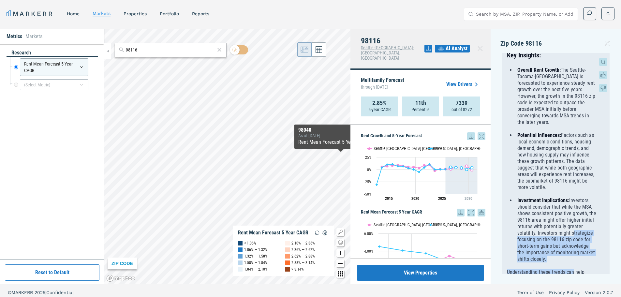
click at [575, 224] on p "Investment Implications: Investors should consider that while the MSA shows con…" at bounding box center [556, 229] width 79 height 65
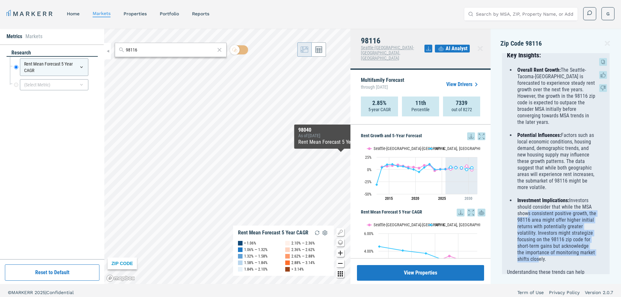
drag, startPoint x: 573, startPoint y: 224, endPoint x: 525, endPoint y: 178, distance: 66.6
click at [525, 197] on p "Investment Implications: Investors should consider that while the MSA shows con…" at bounding box center [556, 229] width 79 height 65
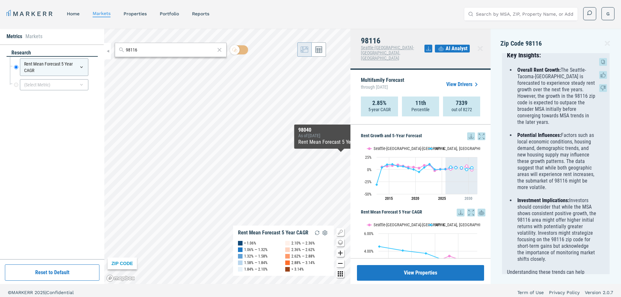
click at [524, 197] on p "Investment Implications: Investors should consider that while the MSA shows con…" at bounding box center [556, 229] width 79 height 65
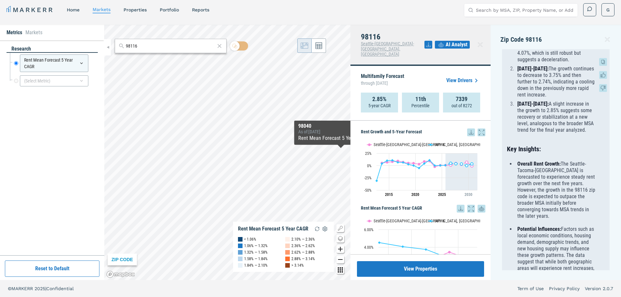
scroll to position [324, 0]
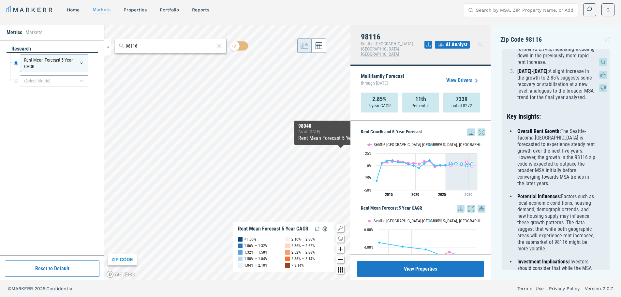
drag, startPoint x: 581, startPoint y: 213, endPoint x: 564, endPoint y: 165, distance: 51.2
click at [564, 193] on p "Potential Influences: Factors such as local economic conditions, housing demand…" at bounding box center [556, 222] width 79 height 59
click at [560, 193] on strong "Potential Influences:" at bounding box center [539, 196] width 44 height 6
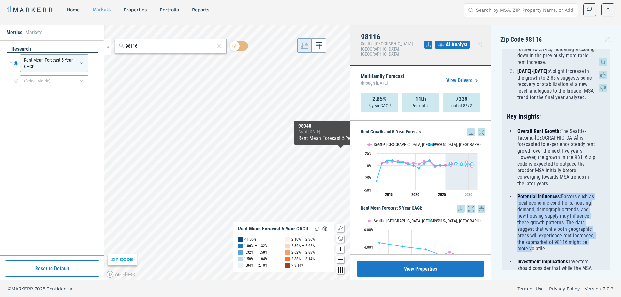
drag, startPoint x: 535, startPoint y: 170, endPoint x: 566, endPoint y: 213, distance: 52.8
click at [564, 211] on p "Potential Influences: Factors such as local economic conditions, housing demand…" at bounding box center [556, 222] width 79 height 59
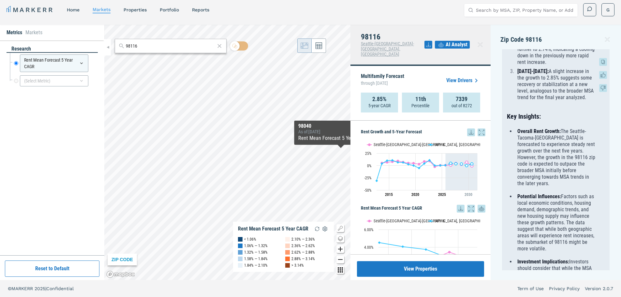
click at [568, 214] on p "Potential Influences: Factors such as local economic conditions, housing demand…" at bounding box center [556, 222] width 79 height 59
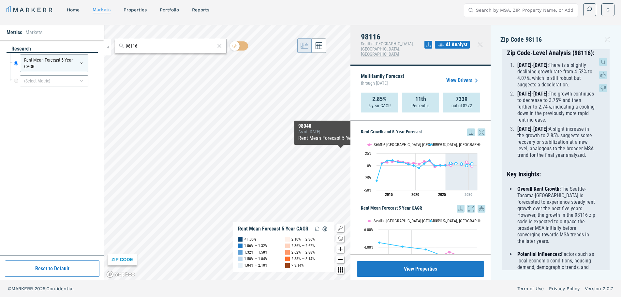
scroll to position [259, 0]
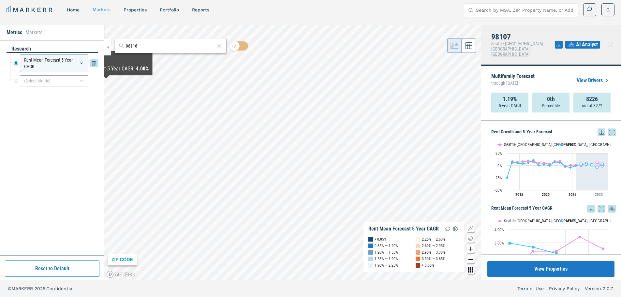
click at [65, 62] on div "Rent Mean Forecast 5 Year CAGR" at bounding box center [54, 63] width 68 height 18
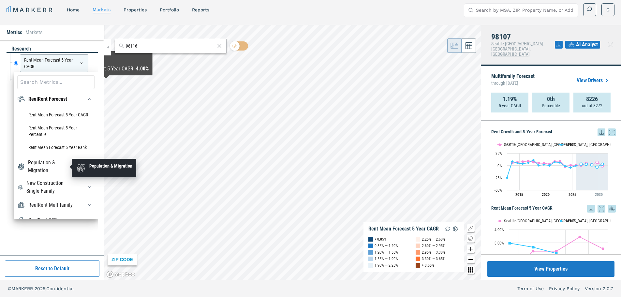
click at [57, 163] on div "Population & Migration" at bounding box center [51, 167] width 47 height 16
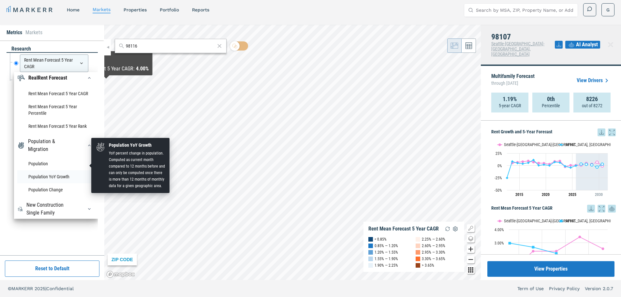
scroll to position [33, 0]
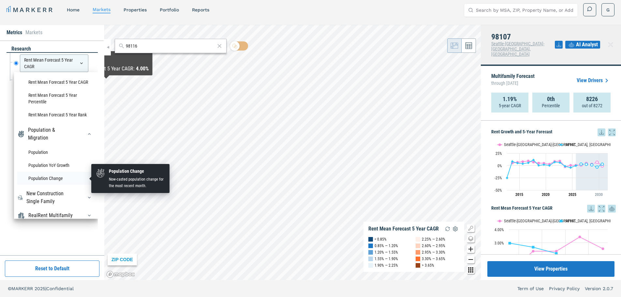
click at [50, 177] on li "Population Change" at bounding box center [55, 178] width 77 height 13
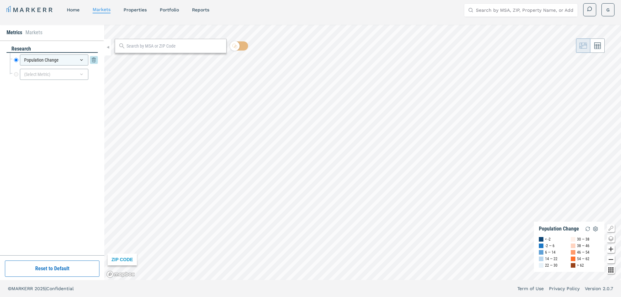
click at [69, 62] on div "Population Change" at bounding box center [54, 59] width 68 height 11
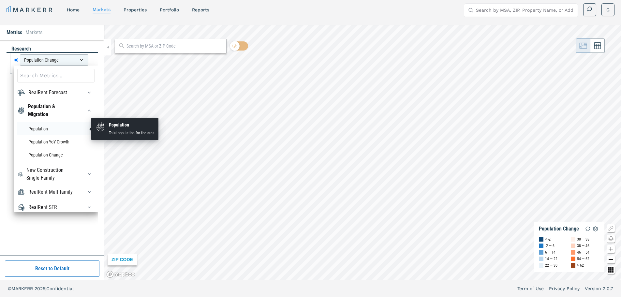
click at [38, 127] on li "Population" at bounding box center [55, 128] width 77 height 13
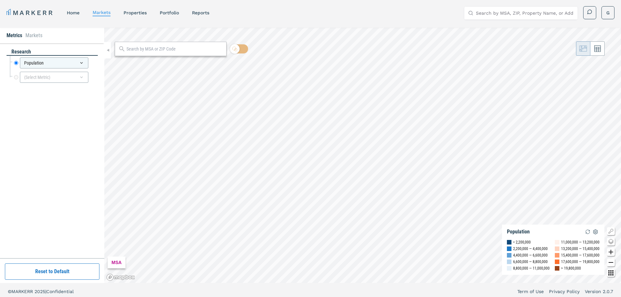
scroll to position [0, 0]
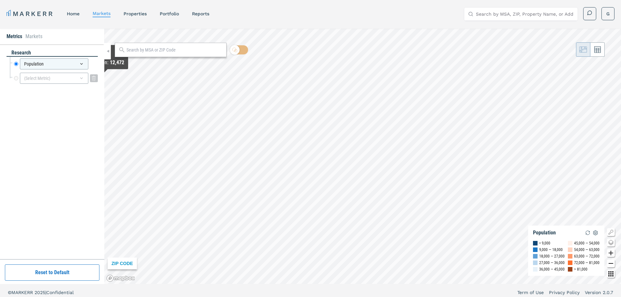
click at [51, 83] on div "(Select Metric)" at bounding box center [54, 78] width 88 height 14
click at [52, 81] on div "(Select Metric)" at bounding box center [54, 78] width 68 height 11
click at [63, 80] on div "(Select Metric)" at bounding box center [54, 78] width 68 height 11
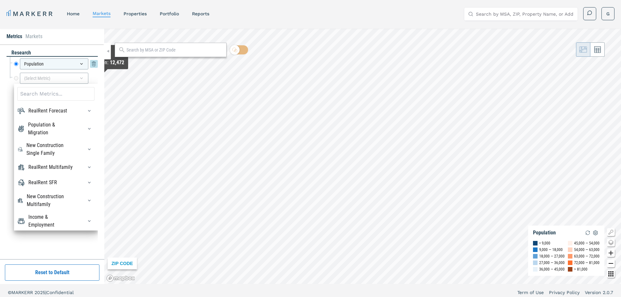
click at [58, 61] on div "Population" at bounding box center [54, 63] width 68 height 11
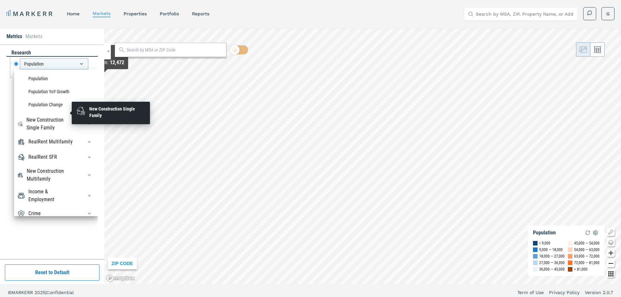
scroll to position [65, 0]
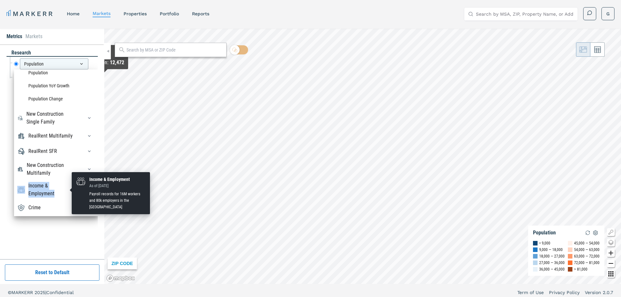
drag, startPoint x: 62, startPoint y: 169, endPoint x: 68, endPoint y: 190, distance: 21.9
click at [68, 190] on div "RealRent Forecast Rent Mean Forecast 5 Year CAGR Rent Mean Forecast 5 Year Perc…" at bounding box center [56, 142] width 84 height 147
click at [53, 190] on div "Income & Employment" at bounding box center [51, 190] width 47 height 16
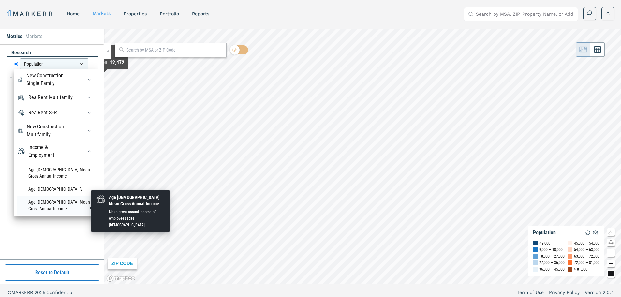
scroll to position [98, 0]
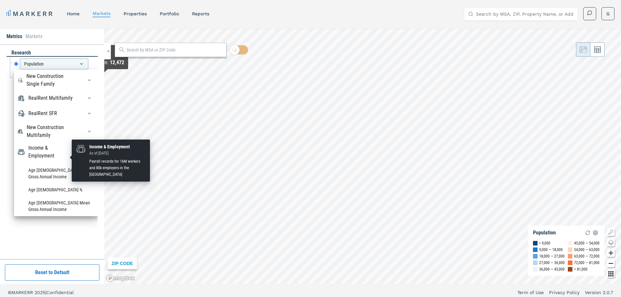
drag, startPoint x: 54, startPoint y: 156, endPoint x: 50, endPoint y: 158, distance: 4.1
click at [53, 157] on div "Income & Employment" at bounding box center [51, 152] width 47 height 16
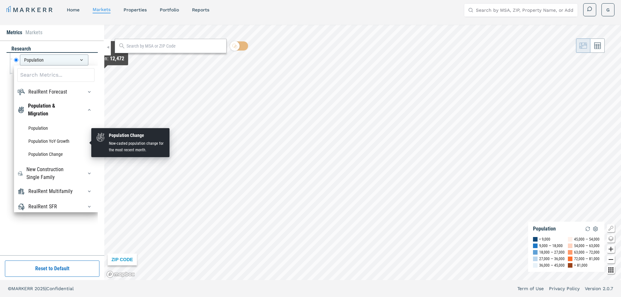
scroll to position [0, 0]
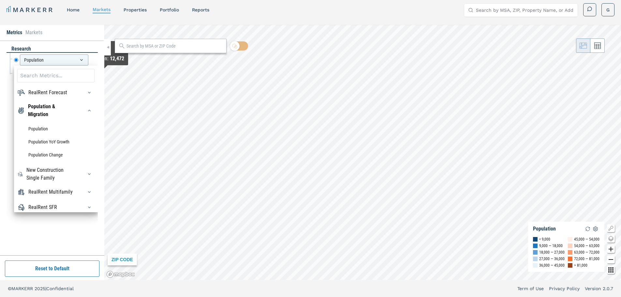
click at [58, 102] on div "RealRent Forecast Rent Mean Forecast 5 Year CAGR Rent Mean Forecast 5 Year Perc…" at bounding box center [56, 138] width 84 height 147
click at [53, 110] on div "Population & Migration" at bounding box center [51, 111] width 47 height 16
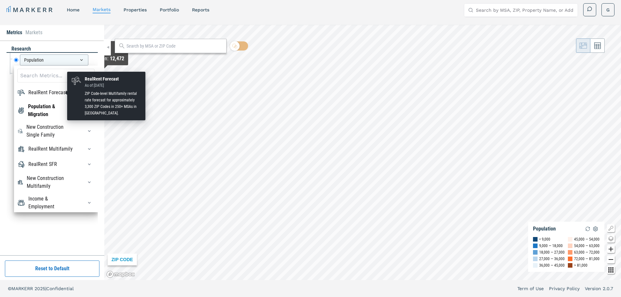
click at [63, 93] on div "RealRent Forecast" at bounding box center [47, 93] width 39 height 8
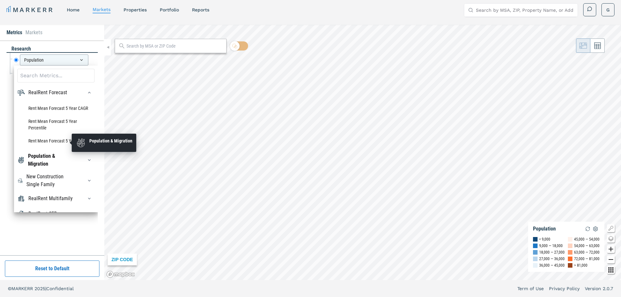
scroll to position [33, 0]
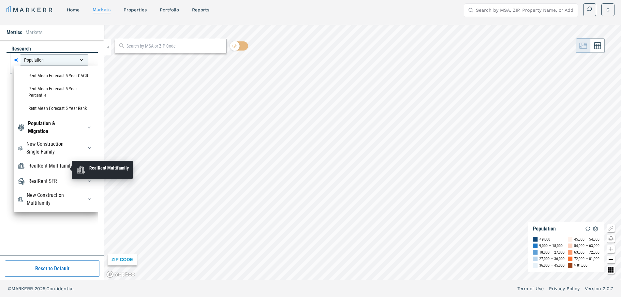
click at [64, 168] on div "RealRent Multifamily" at bounding box center [50, 166] width 44 height 8
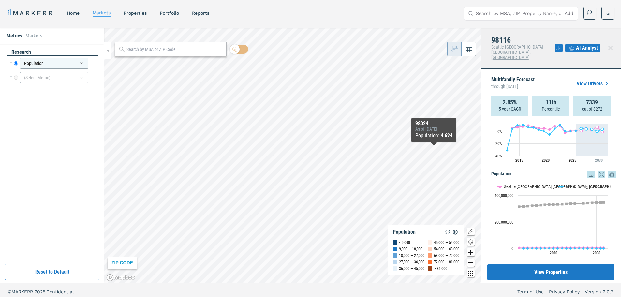
scroll to position [4, 0]
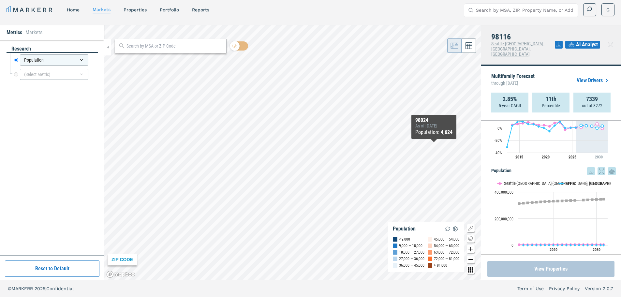
click at [547, 266] on button "View Properties" at bounding box center [550, 269] width 127 height 16
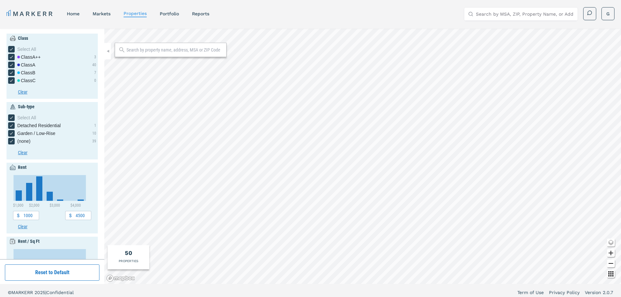
type input "3200"
type input "2"
type input "5.5"
type input "1940"
type input "2020"
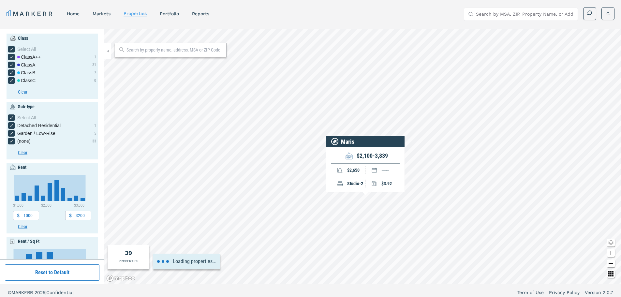
type input "3500"
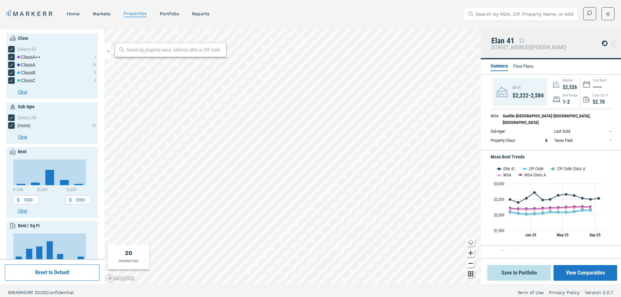
click at [525, 65] on li "Floor Plans" at bounding box center [523, 67] width 20 height 8
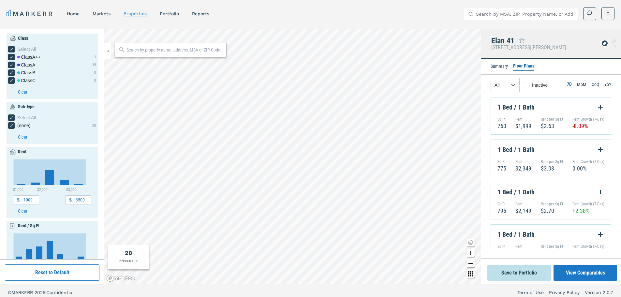
click at [495, 67] on li "Summary" at bounding box center [498, 67] width 17 height 8
